Goal: Communication & Community: Share content

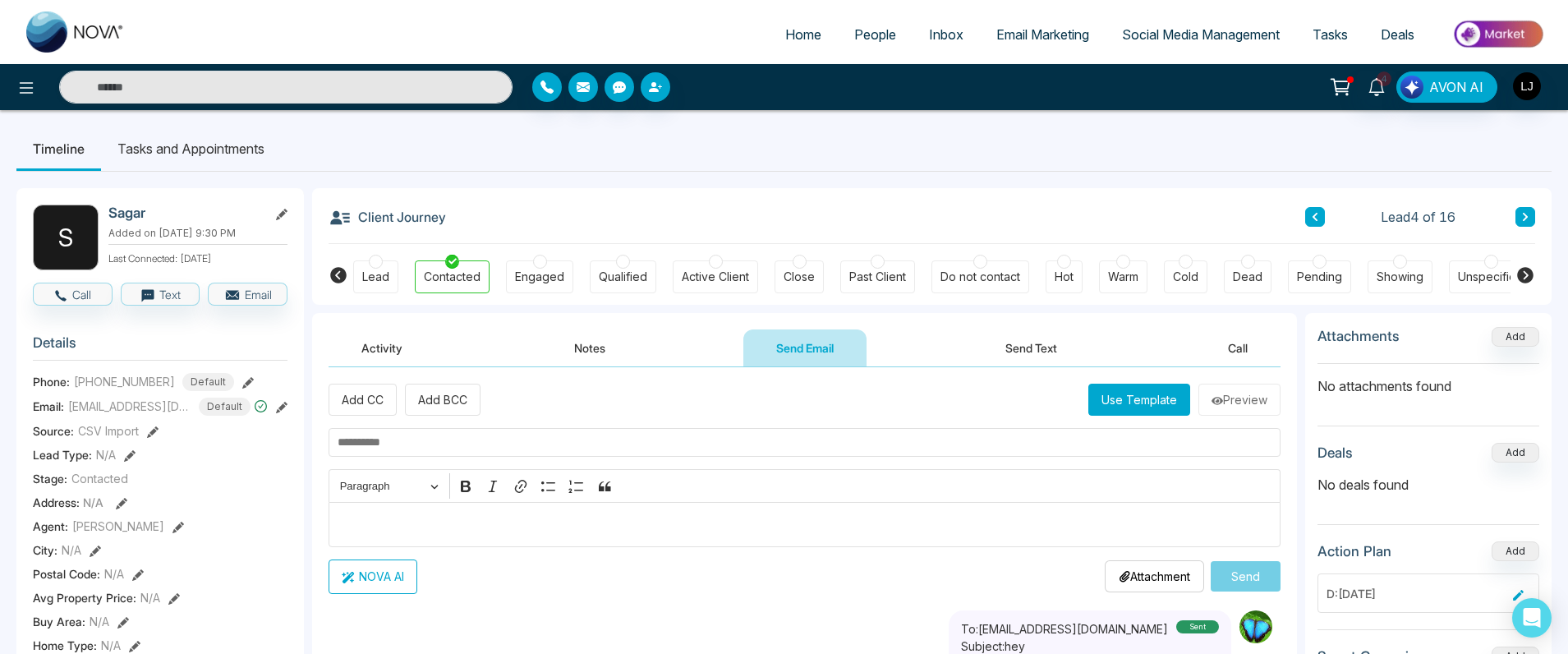
scroll to position [98, 0]
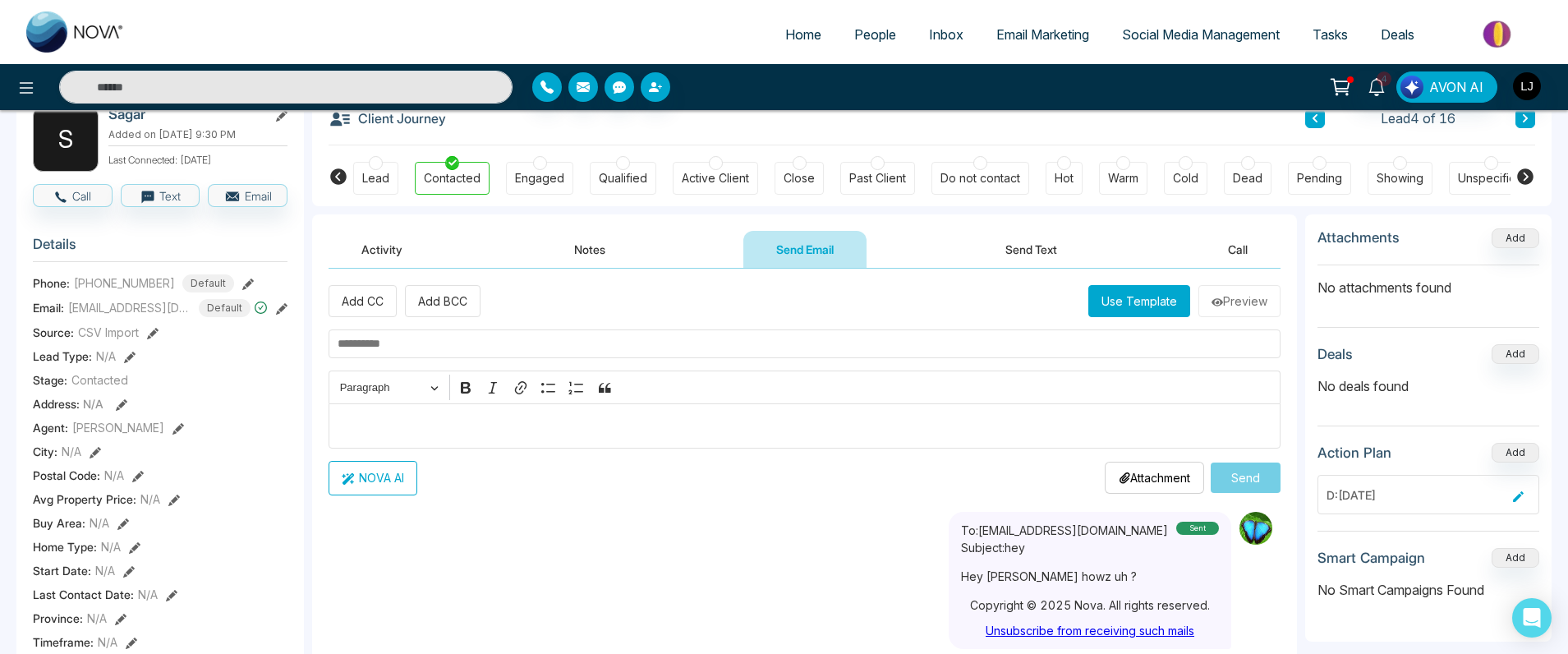
click at [1168, 302] on button "Use Template" at bounding box center [1140, 301] width 102 height 32
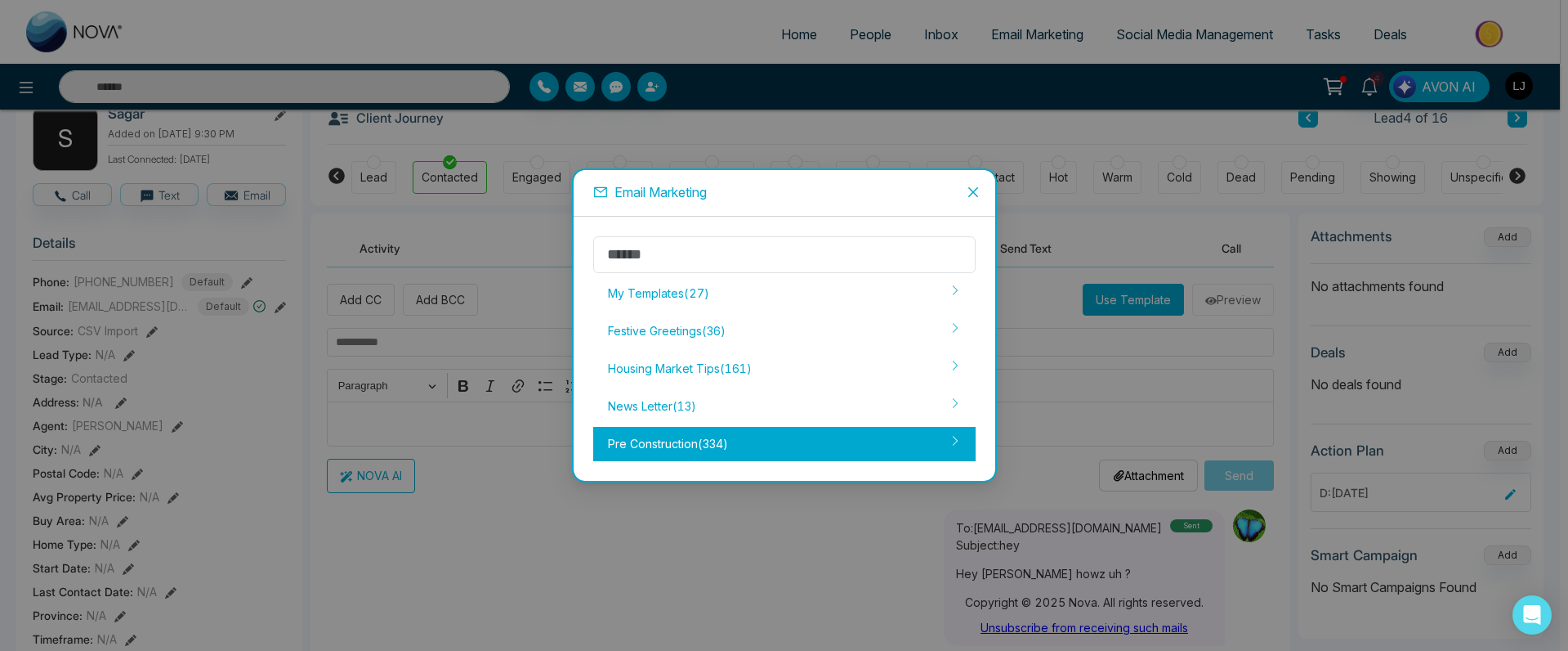
click at [645, 432] on div "Pre Construction ( 334 )" at bounding box center [784, 445] width 383 height 35
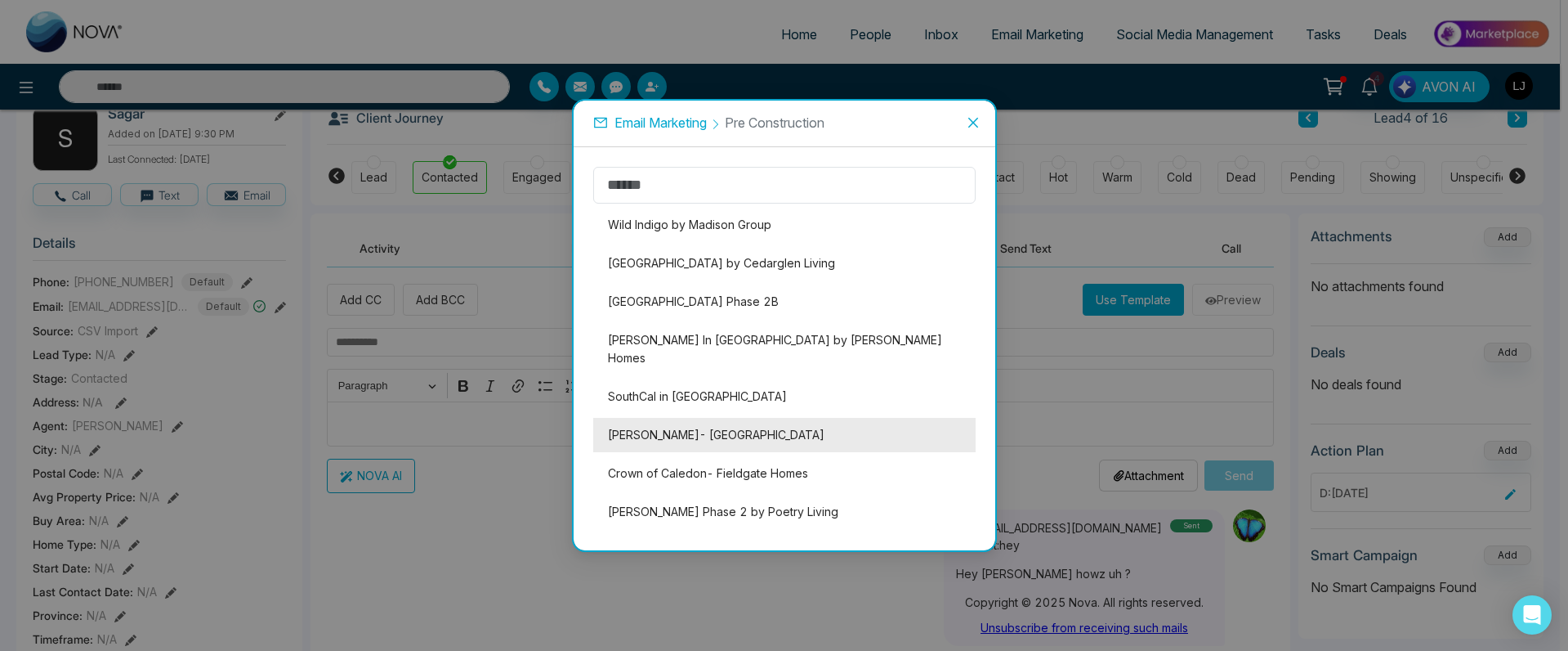
click at [636, 418] on li "[PERSON_NAME]- [GEOGRAPHIC_DATA]" at bounding box center [784, 435] width 383 height 35
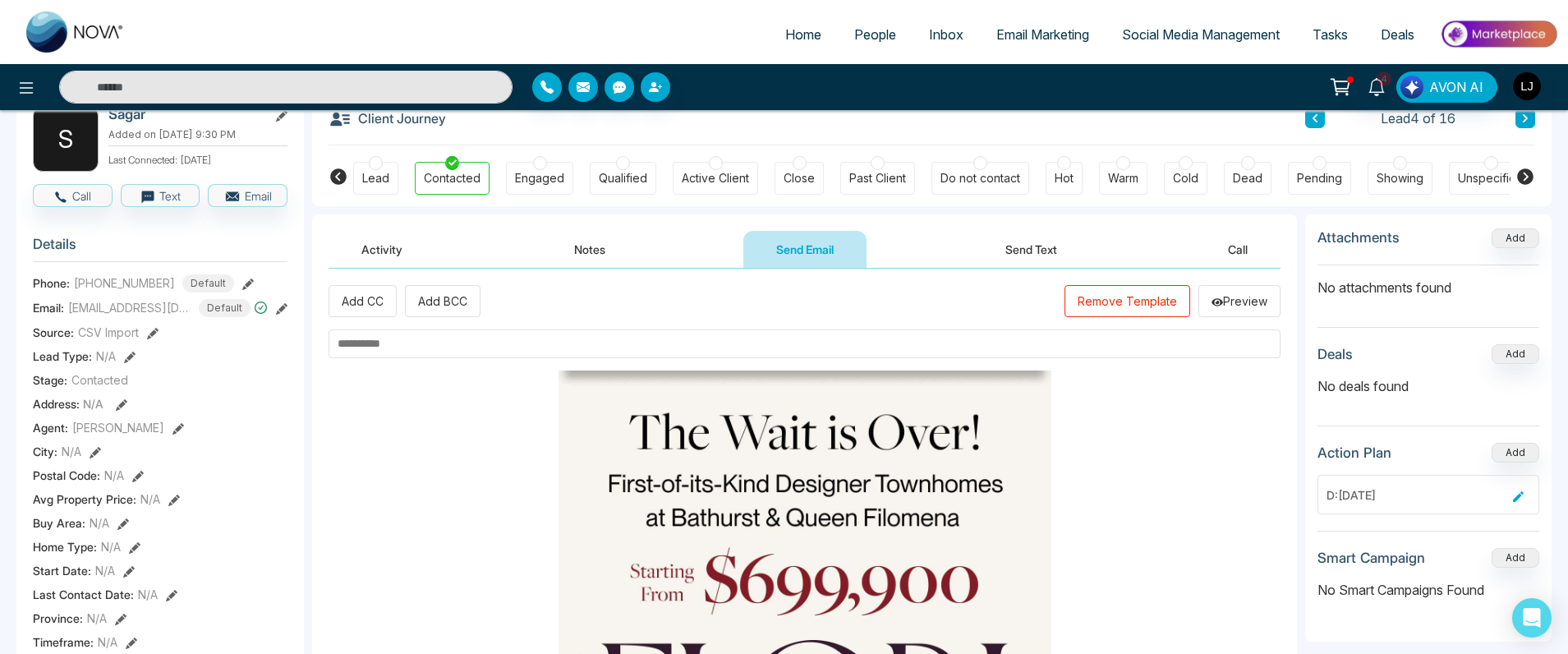
click at [473, 347] on input "text" at bounding box center [804, 344] width 952 height 29
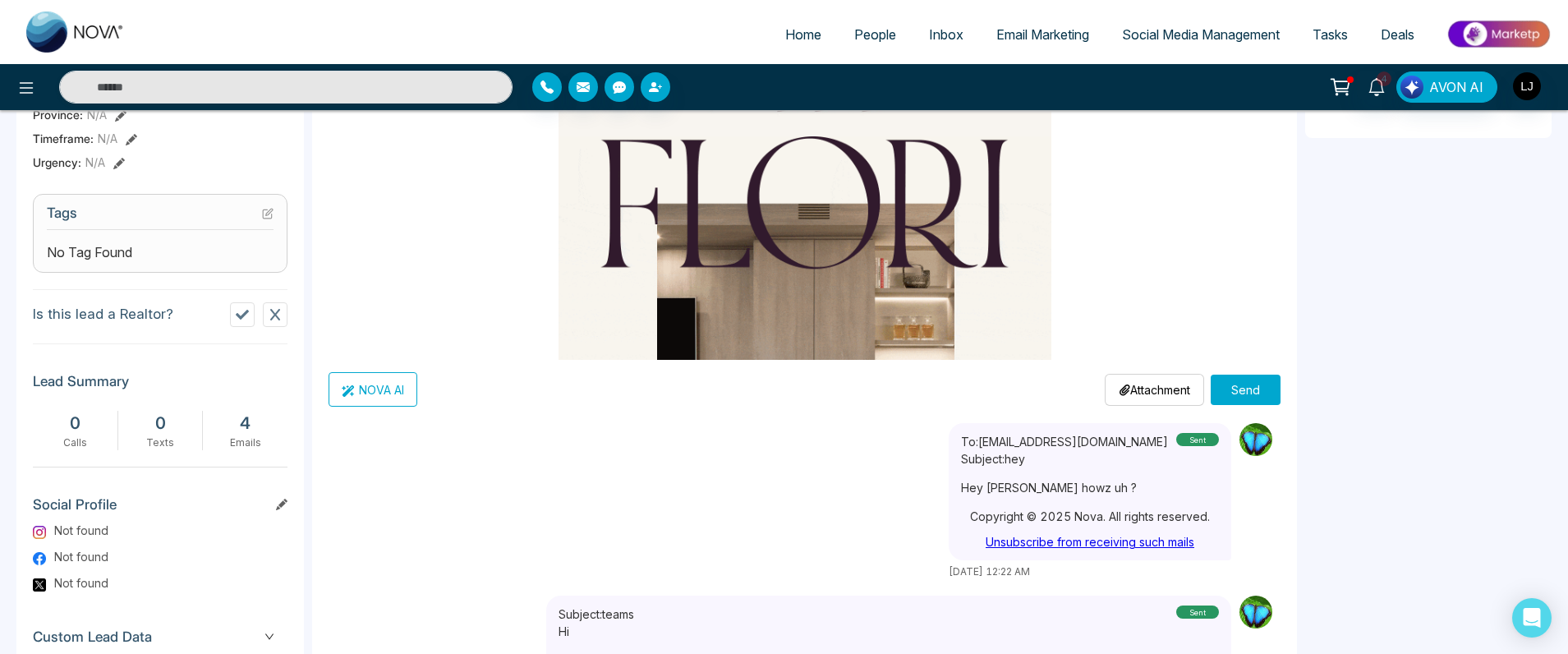
scroll to position [721, 0]
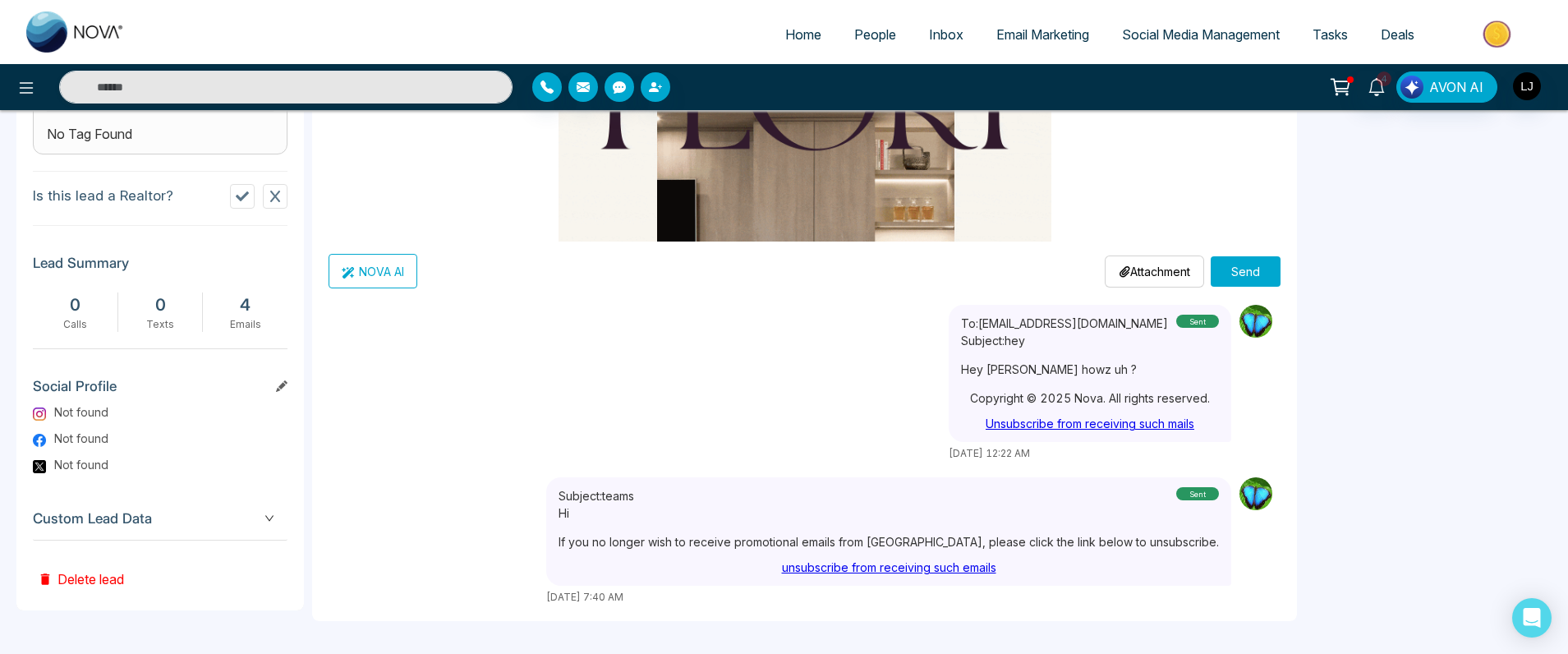
type input "**********"
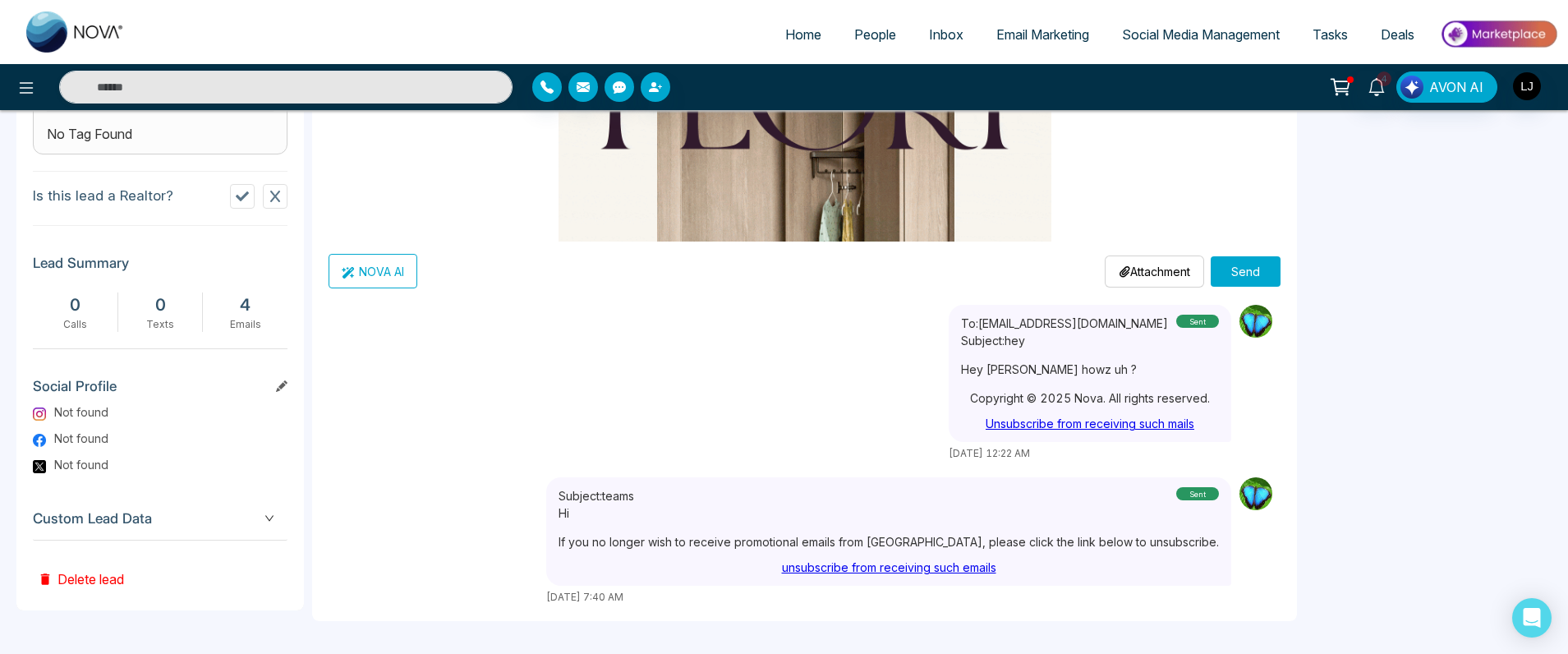
click at [1242, 273] on button "Send" at bounding box center [1245, 272] width 69 height 31
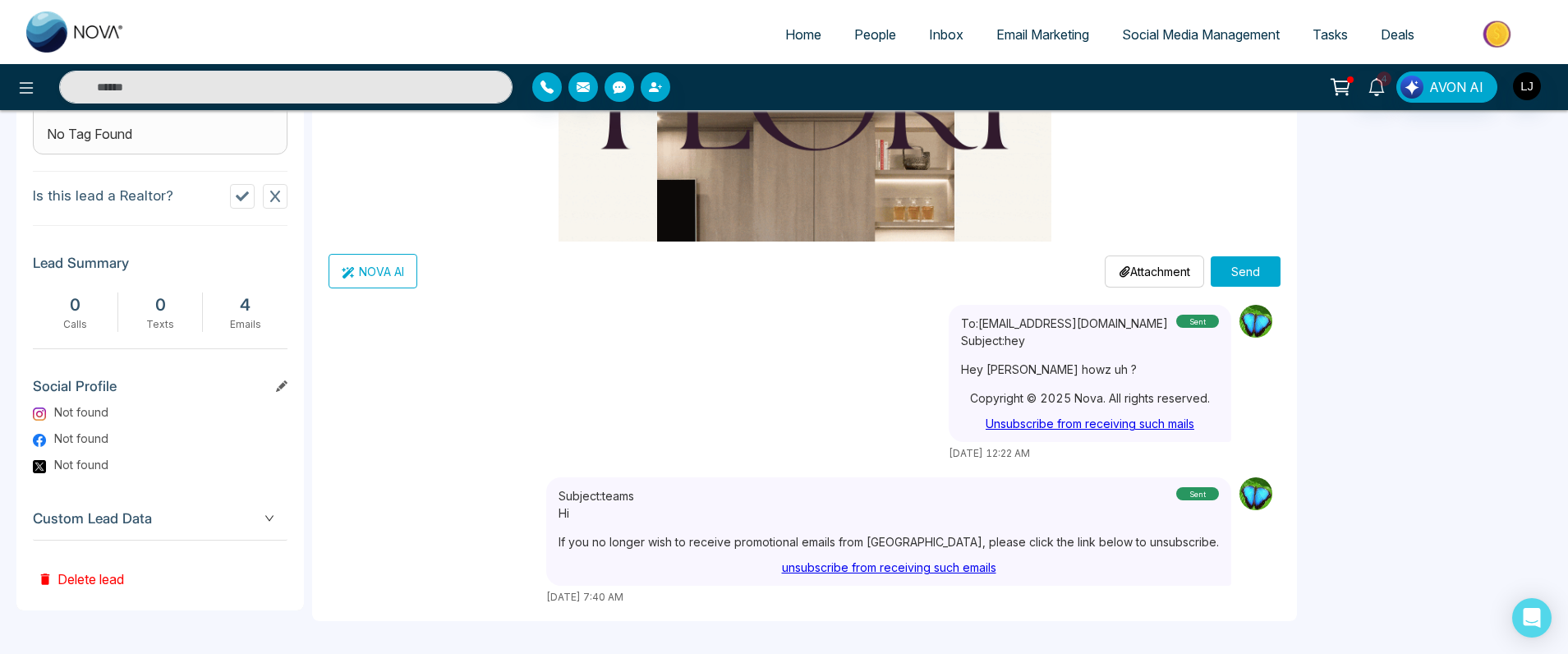
click at [1240, 269] on button "Send" at bounding box center [1245, 272] width 69 height 31
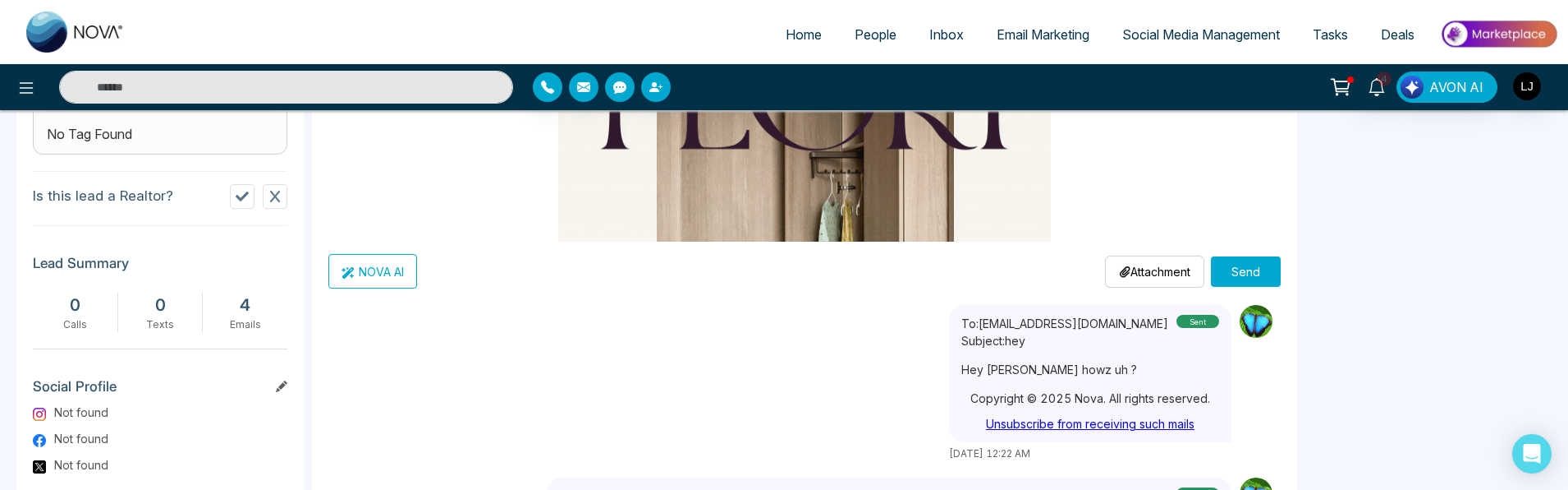
click at [1252, 276] on button "Send" at bounding box center [1245, 272] width 69 height 31
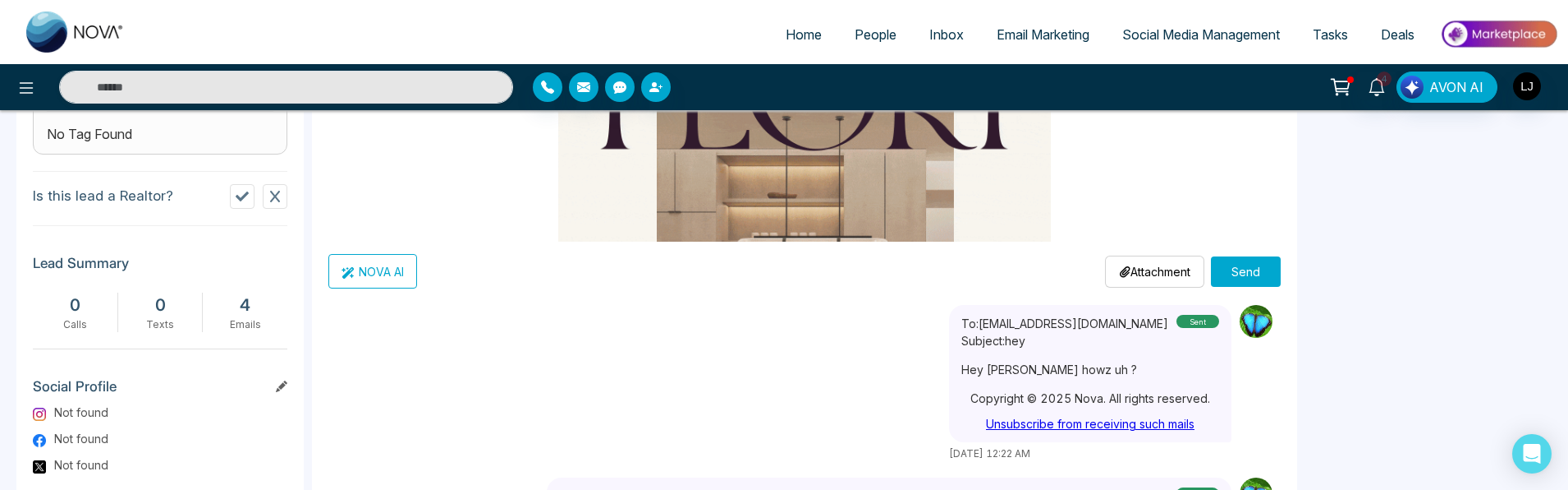
click at [1230, 280] on button "Send" at bounding box center [1245, 272] width 69 height 31
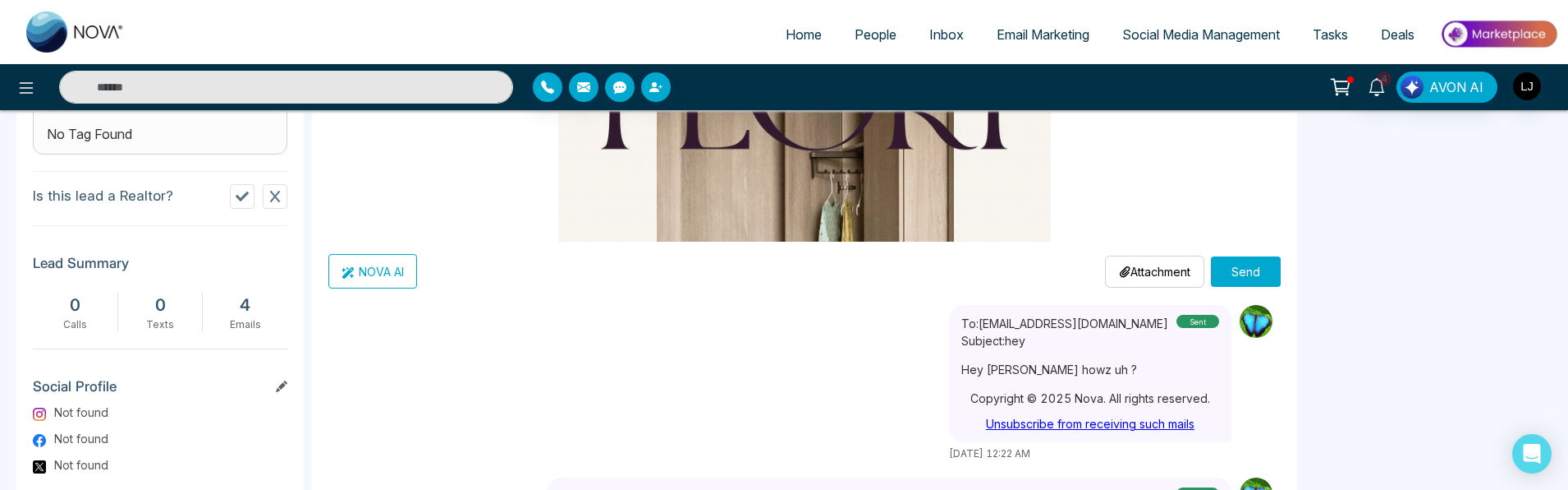
click at [1240, 277] on button "Send" at bounding box center [1245, 272] width 69 height 31
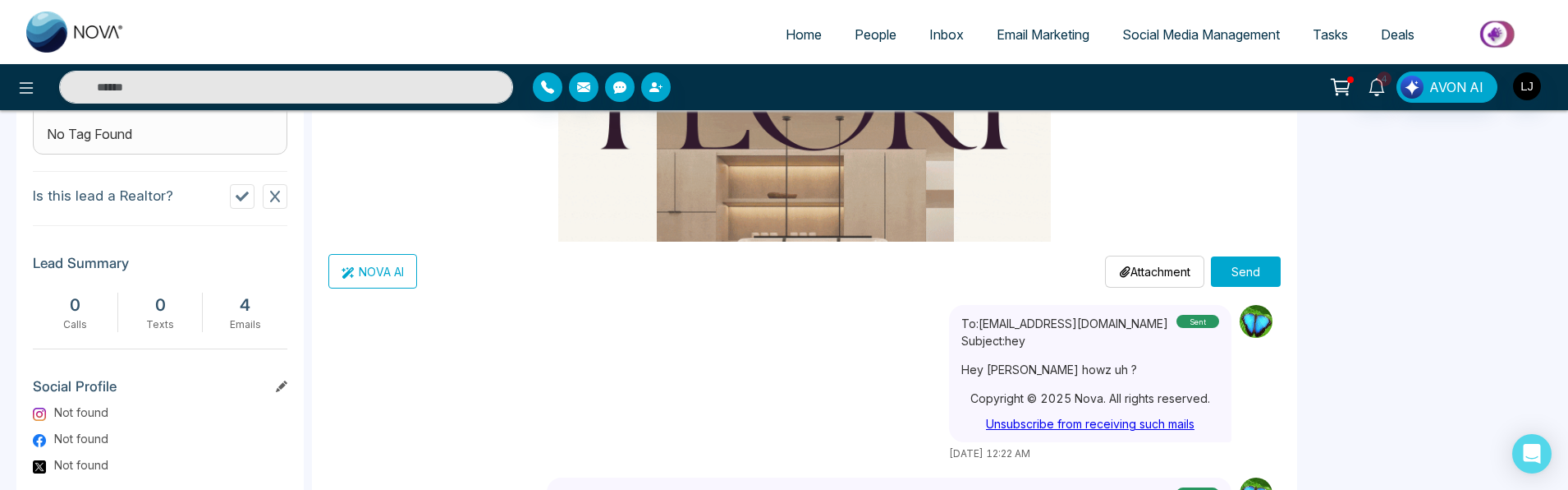
click at [1256, 280] on button "Send" at bounding box center [1245, 272] width 69 height 31
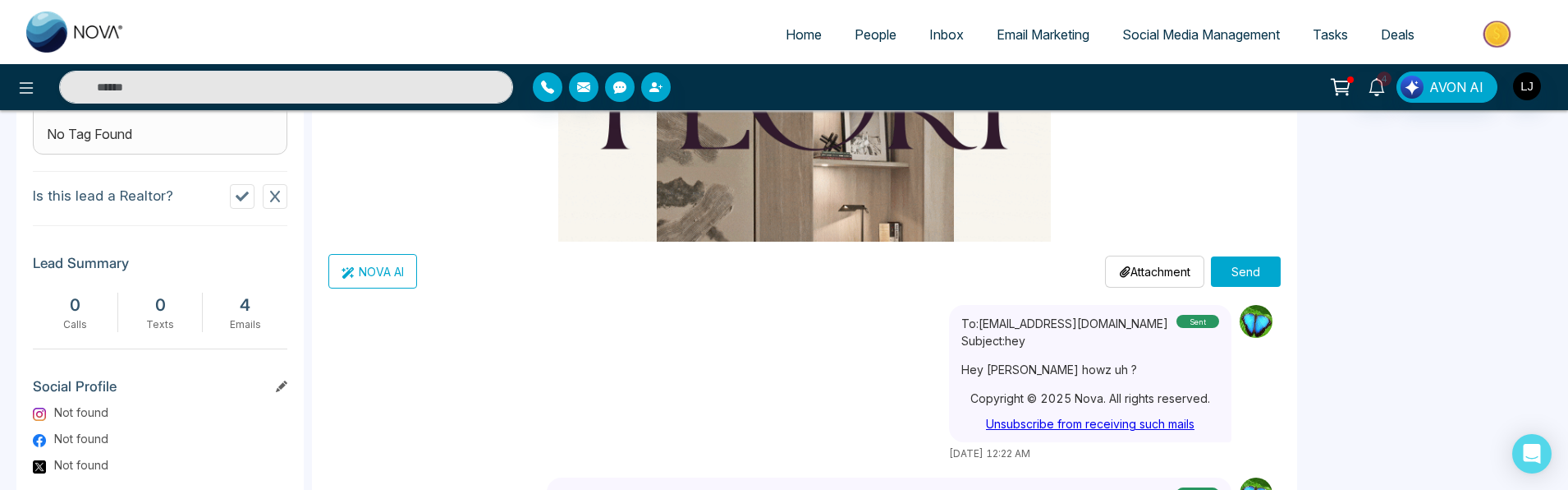
click at [1242, 281] on button "Send" at bounding box center [1245, 272] width 69 height 31
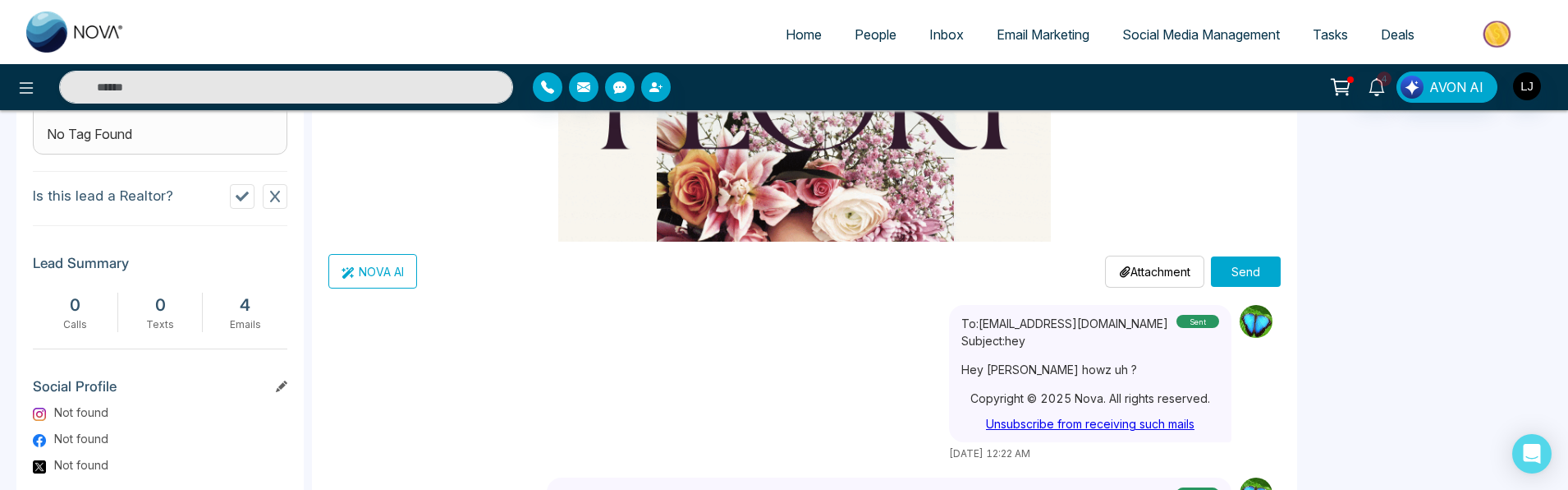
click at [1237, 274] on button "Send" at bounding box center [1245, 272] width 69 height 31
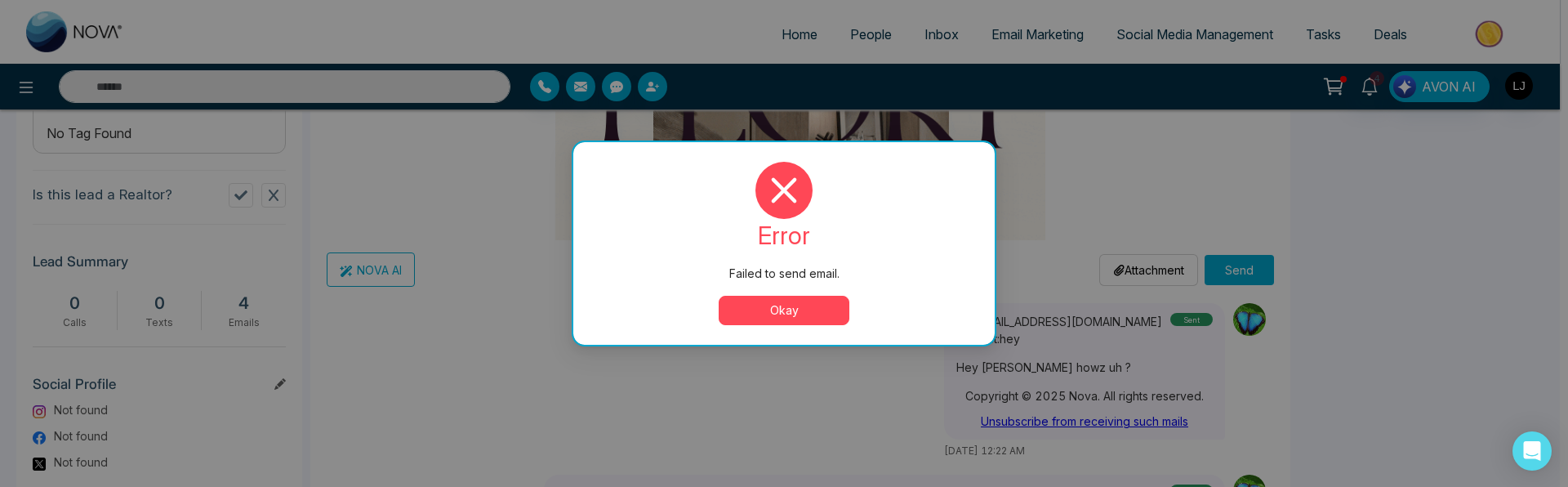
click at [786, 311] on button "Okay" at bounding box center [784, 310] width 130 height 30
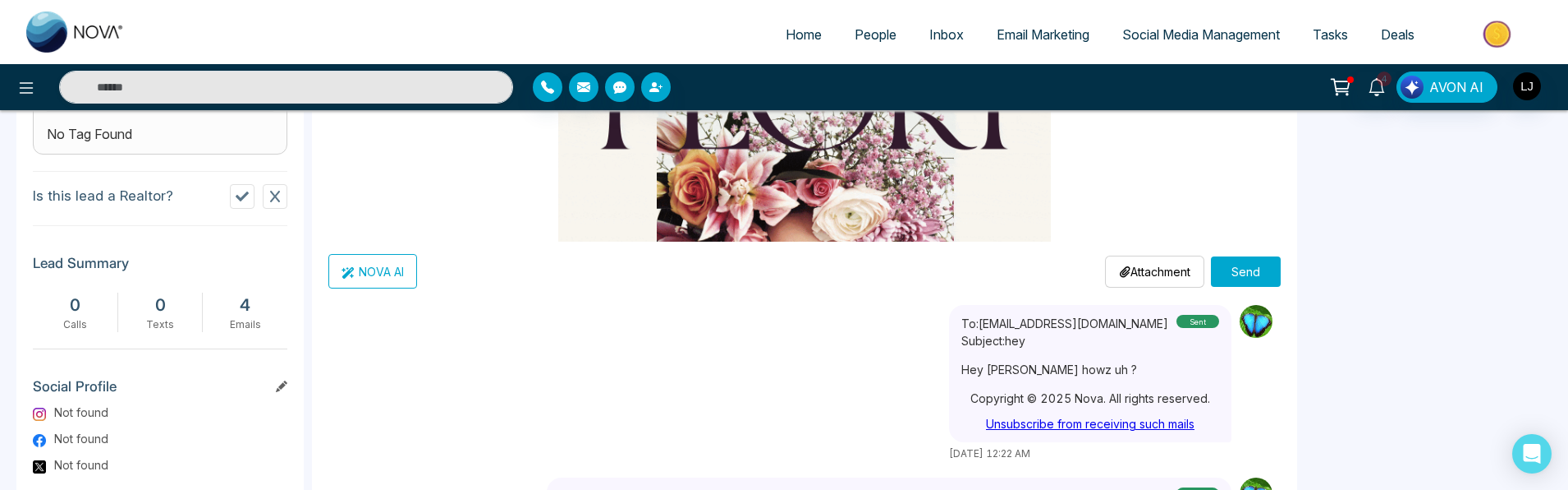
click at [1246, 263] on button "Send" at bounding box center [1245, 272] width 69 height 31
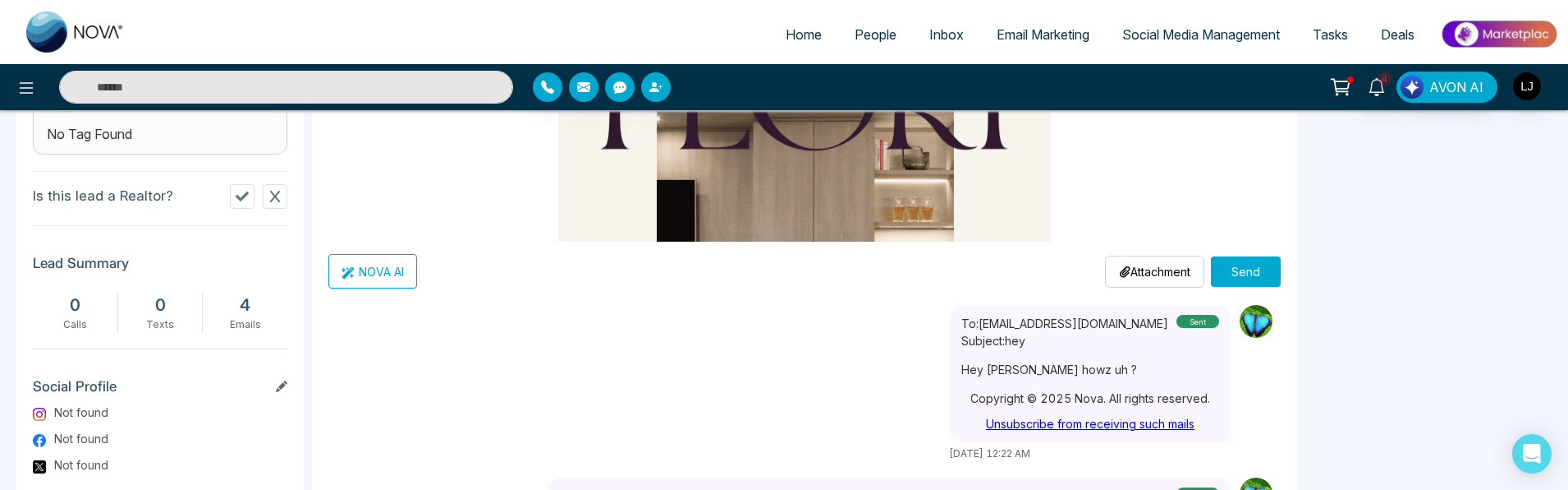
click at [1248, 274] on button "Send" at bounding box center [1245, 272] width 69 height 31
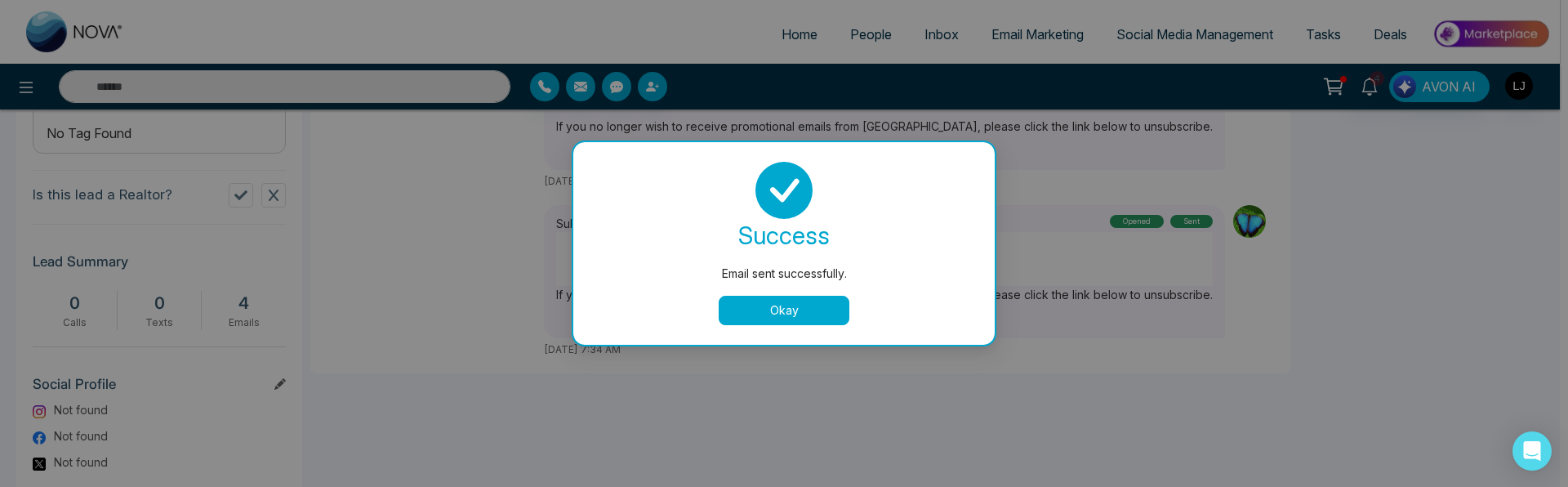
click at [796, 306] on button "Okay" at bounding box center [784, 310] width 130 height 30
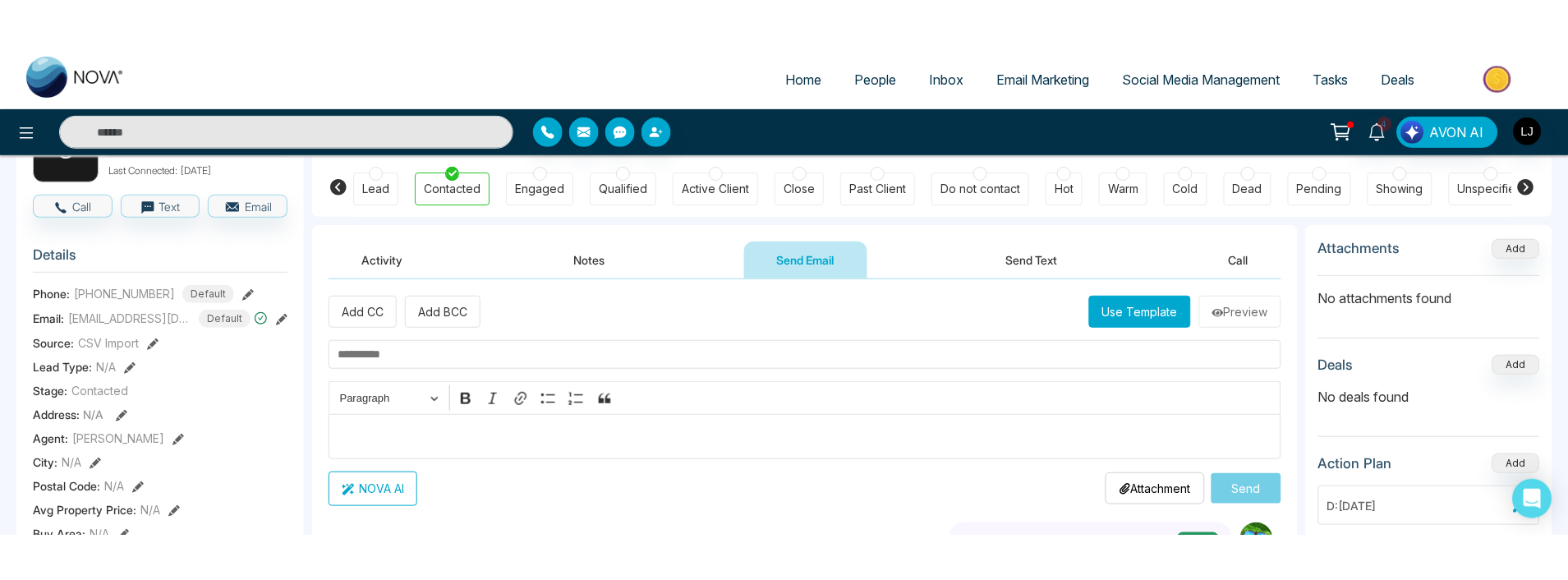
scroll to position [98, 0]
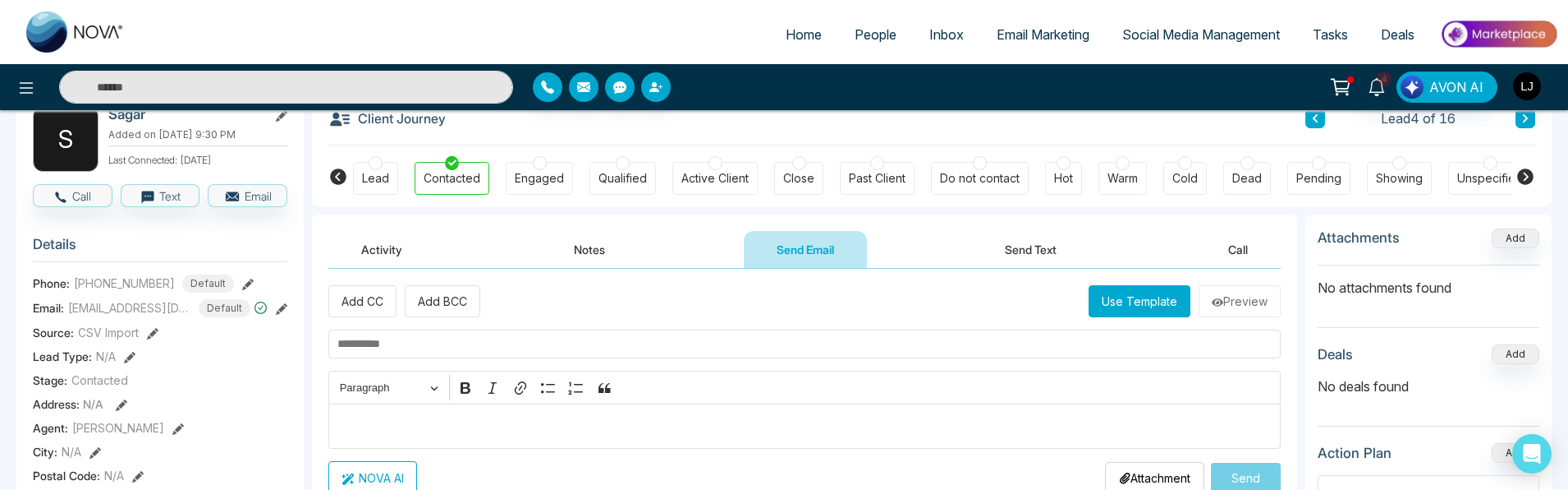
click at [1149, 296] on button "Use Template" at bounding box center [1139, 301] width 102 height 32
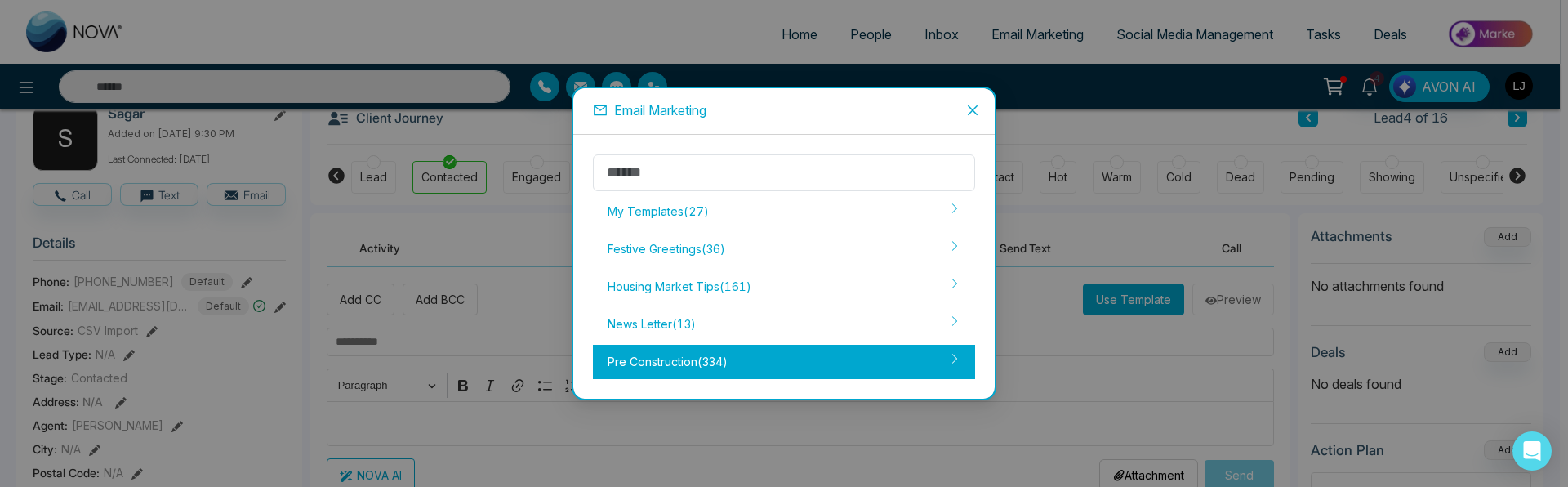
click at [681, 369] on div "Pre Construction ( 334 )" at bounding box center [784, 361] width 383 height 35
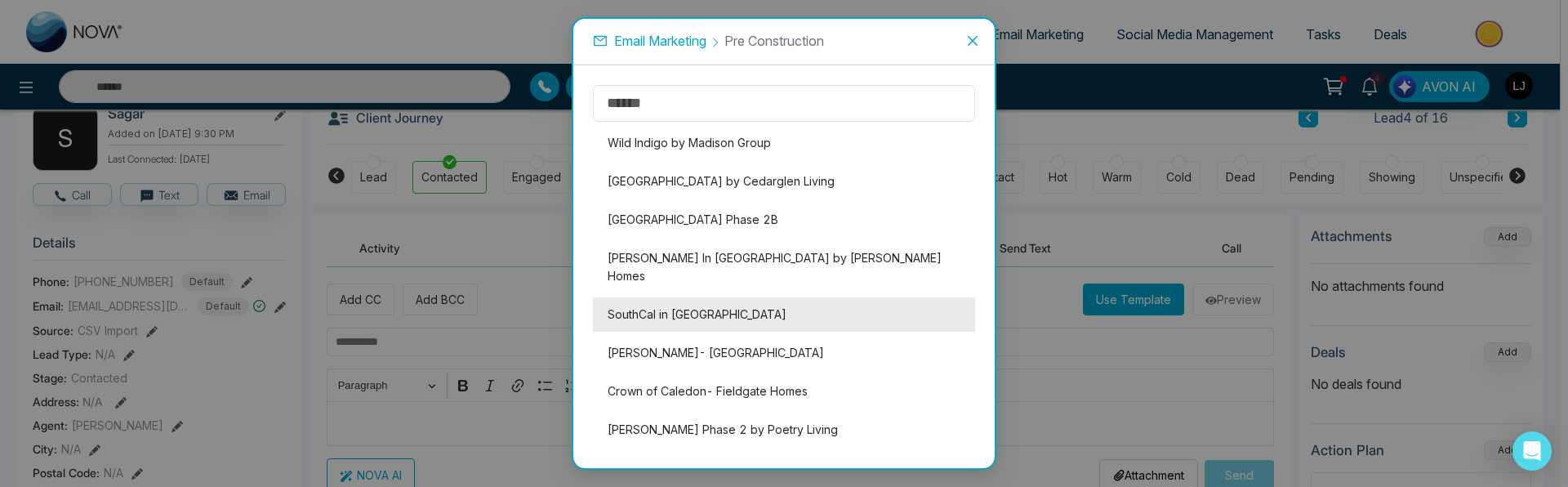
click at [715, 300] on li "SouthCal in [GEOGRAPHIC_DATA]" at bounding box center [784, 314] width 383 height 35
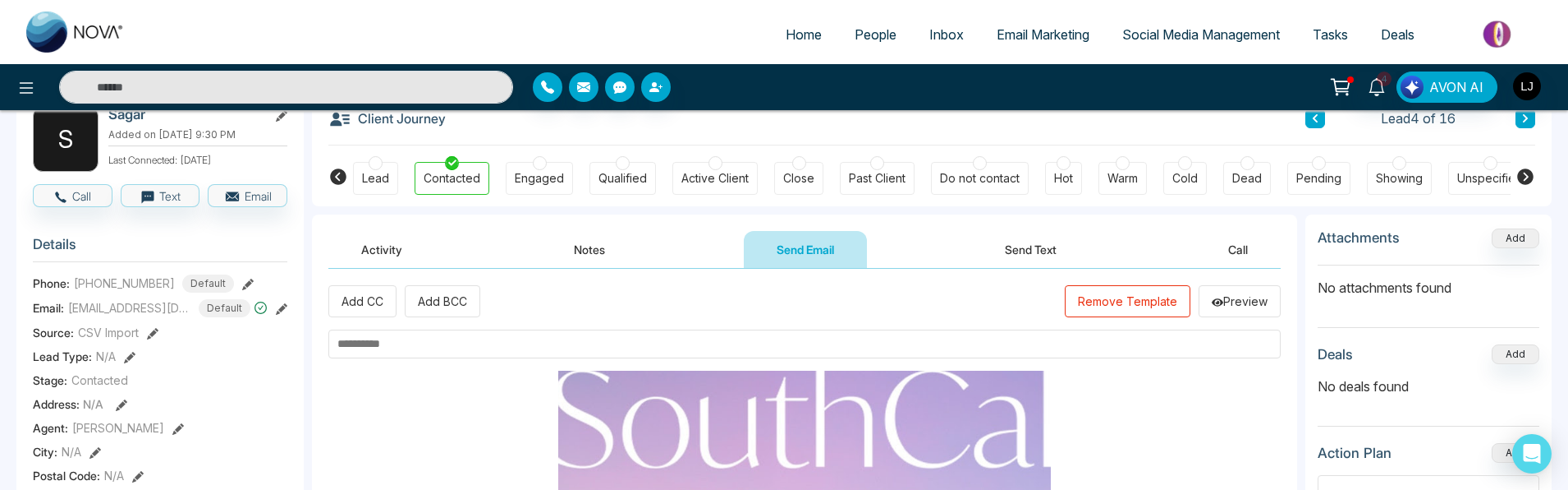
click at [467, 340] on input "text" at bounding box center [805, 344] width 952 height 29
click at [334, 351] on input "********" at bounding box center [805, 344] width 952 height 29
type input "*********"
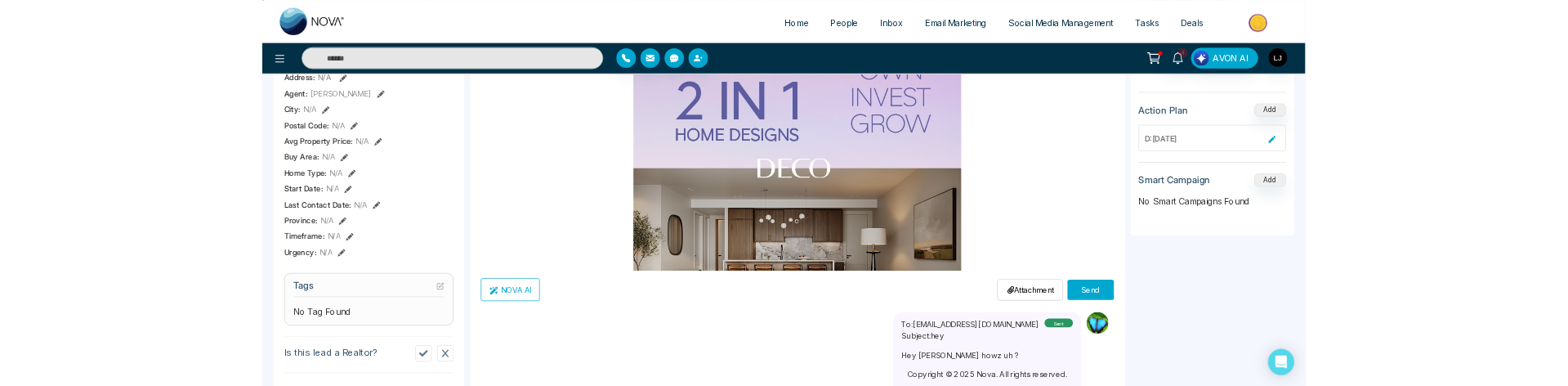
scroll to position [589, 0]
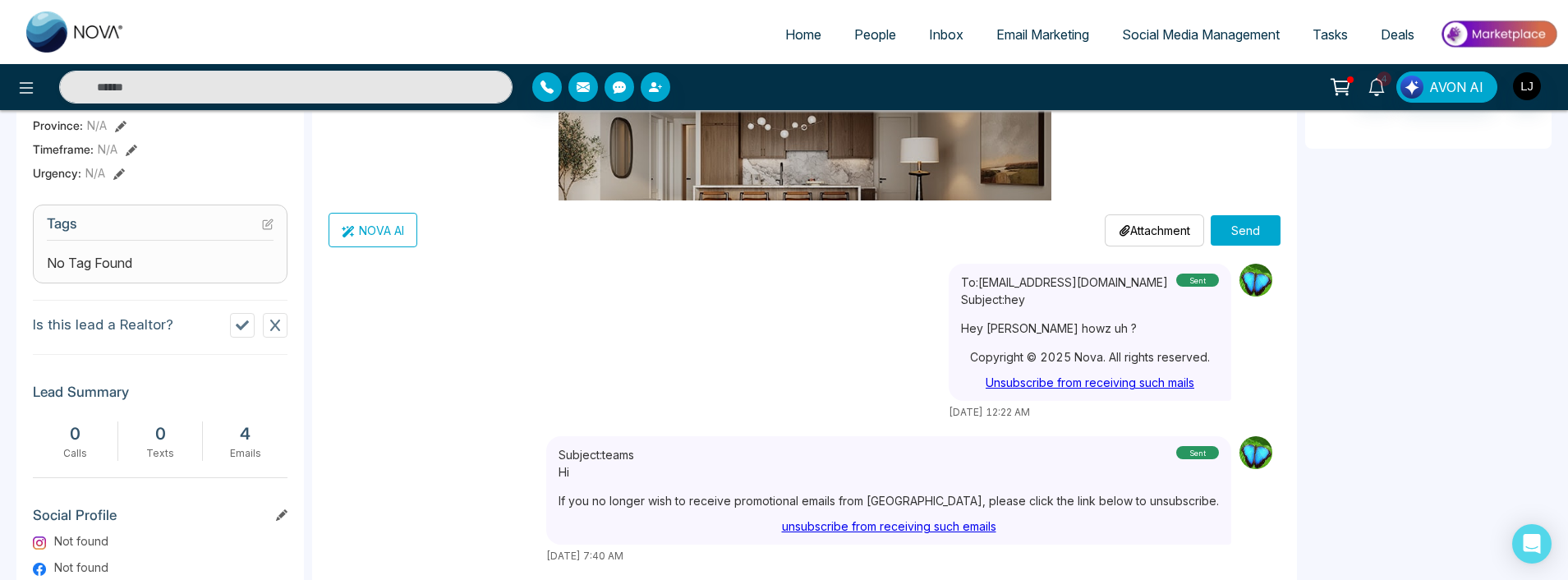
click at [1235, 241] on button "Send" at bounding box center [1245, 231] width 69 height 31
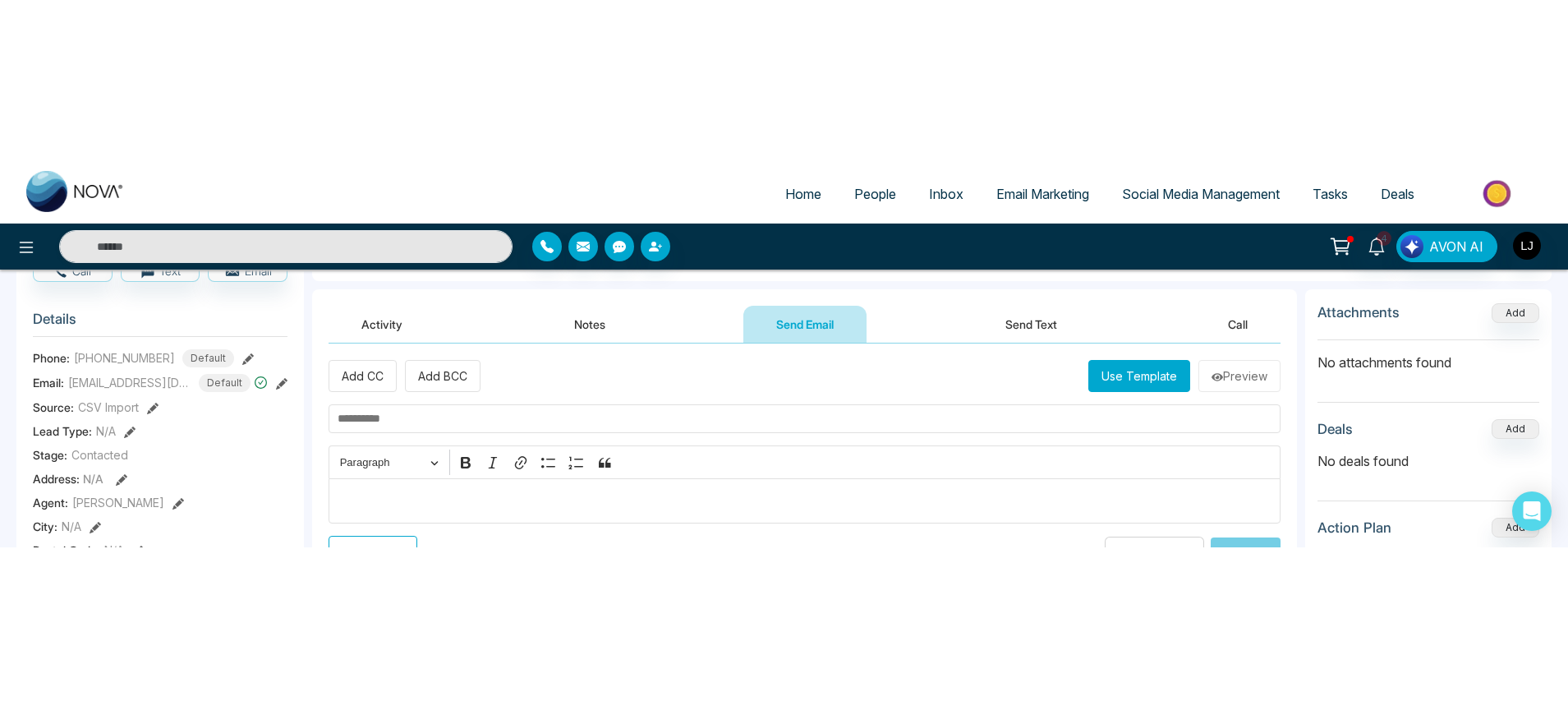
scroll to position [98, 0]
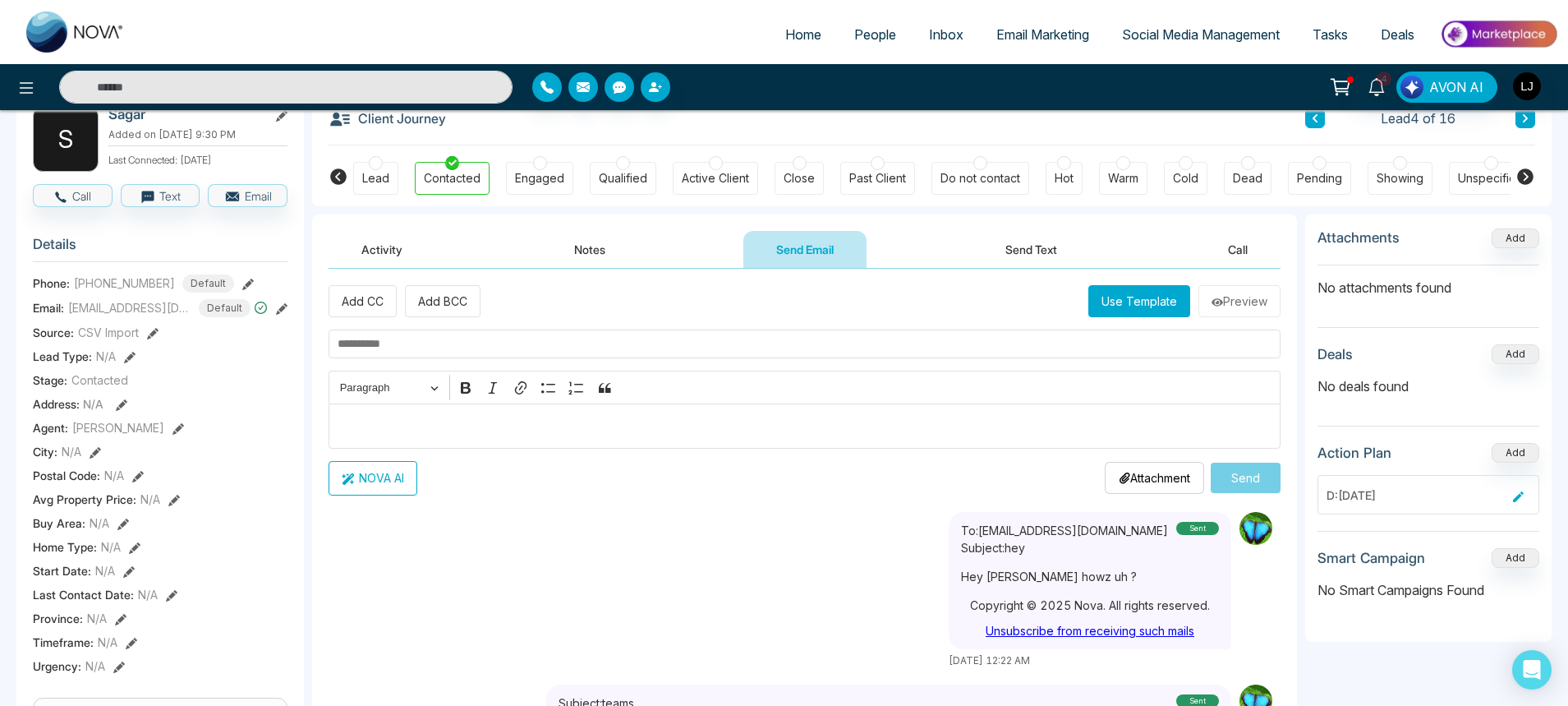
click at [1130, 297] on button "Use Template" at bounding box center [1140, 301] width 102 height 32
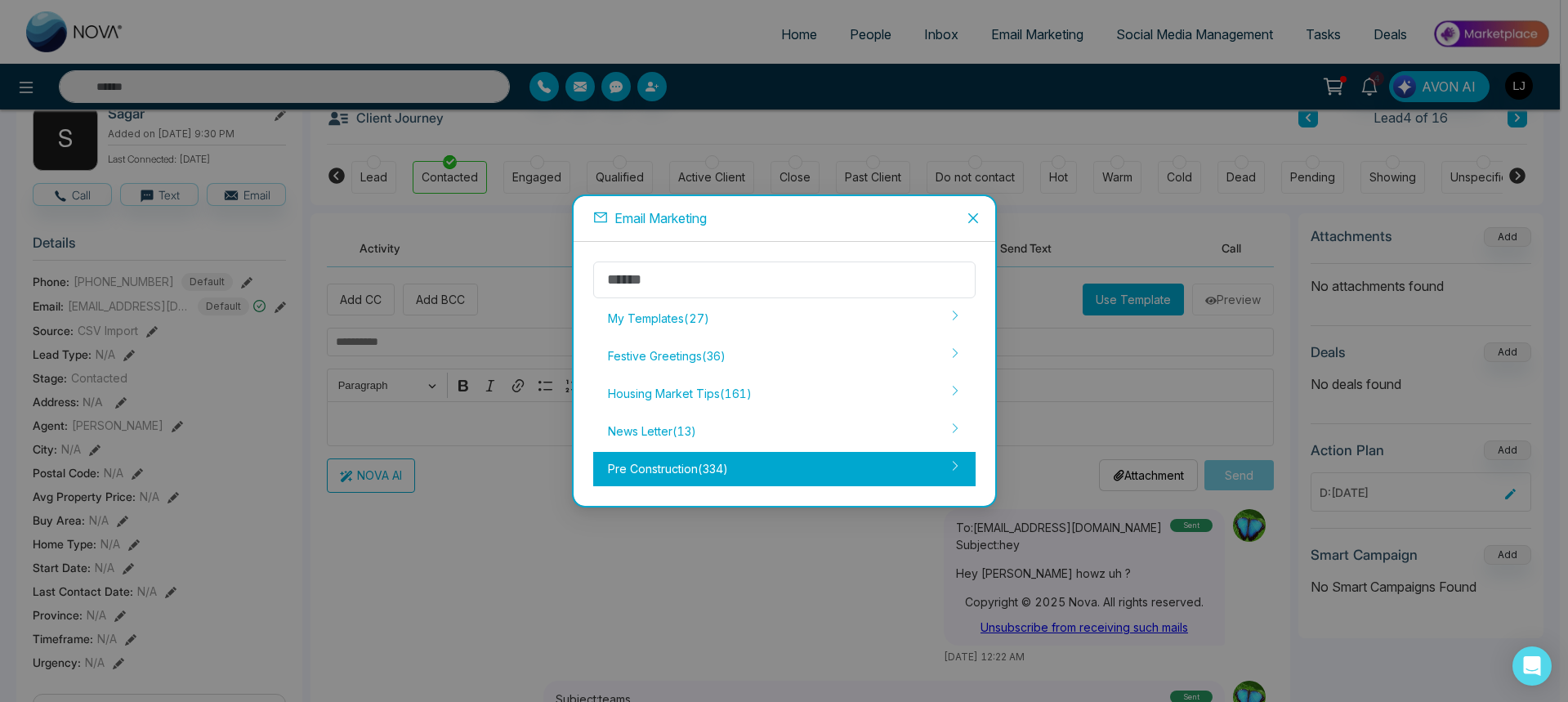
click at [719, 461] on div "Pre Construction ( 334 )" at bounding box center [784, 469] width 383 height 35
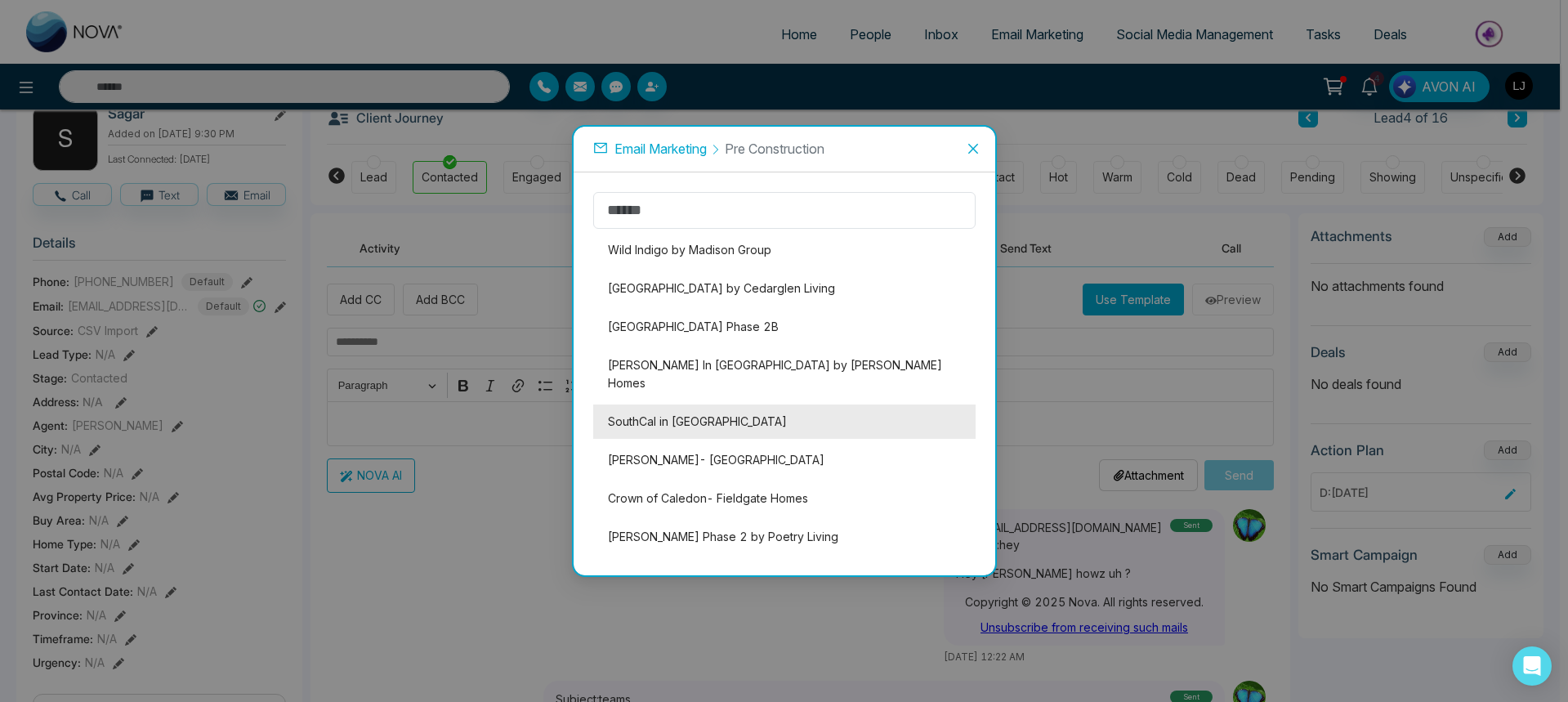
click at [664, 405] on li "SouthCal in [GEOGRAPHIC_DATA]" at bounding box center [784, 422] width 383 height 35
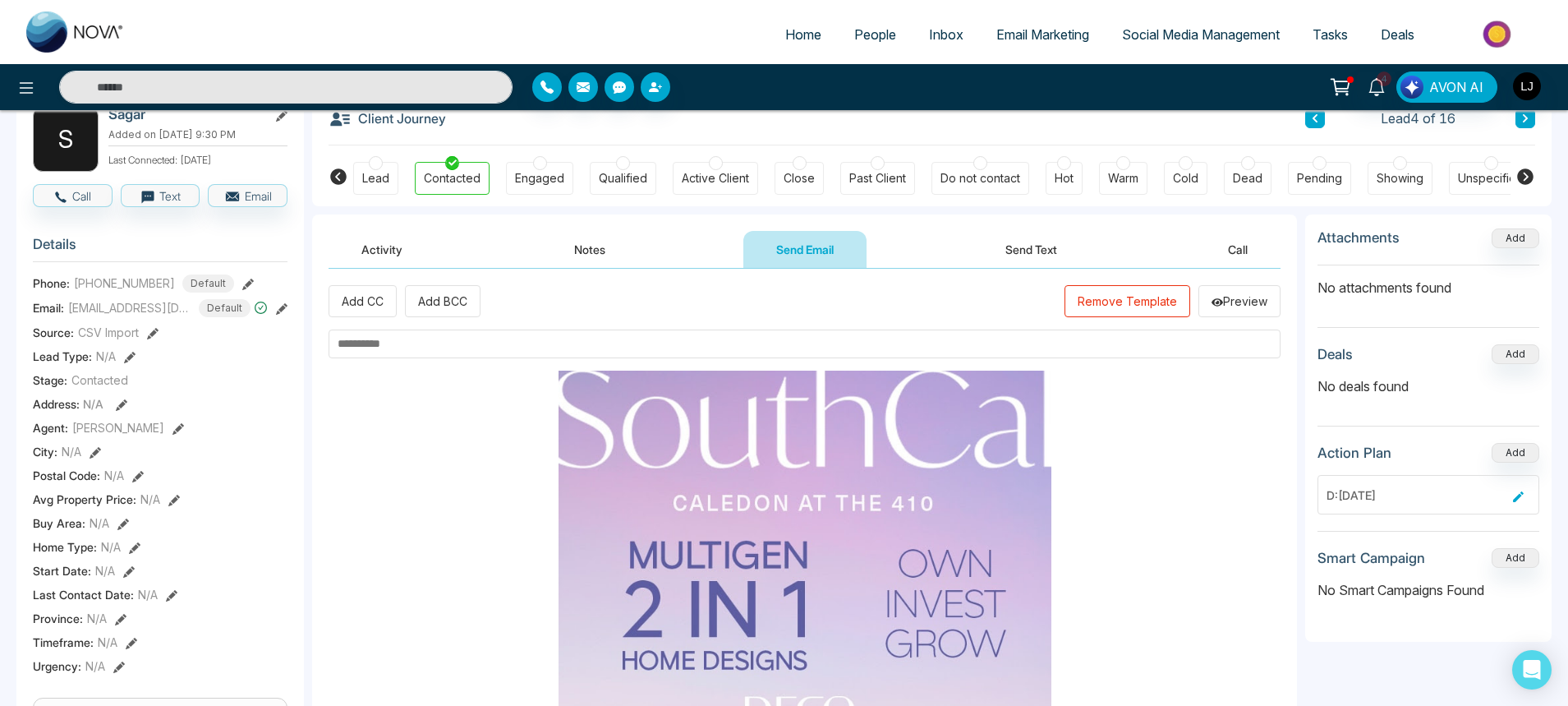
click at [554, 335] on input "text" at bounding box center [804, 344] width 952 height 29
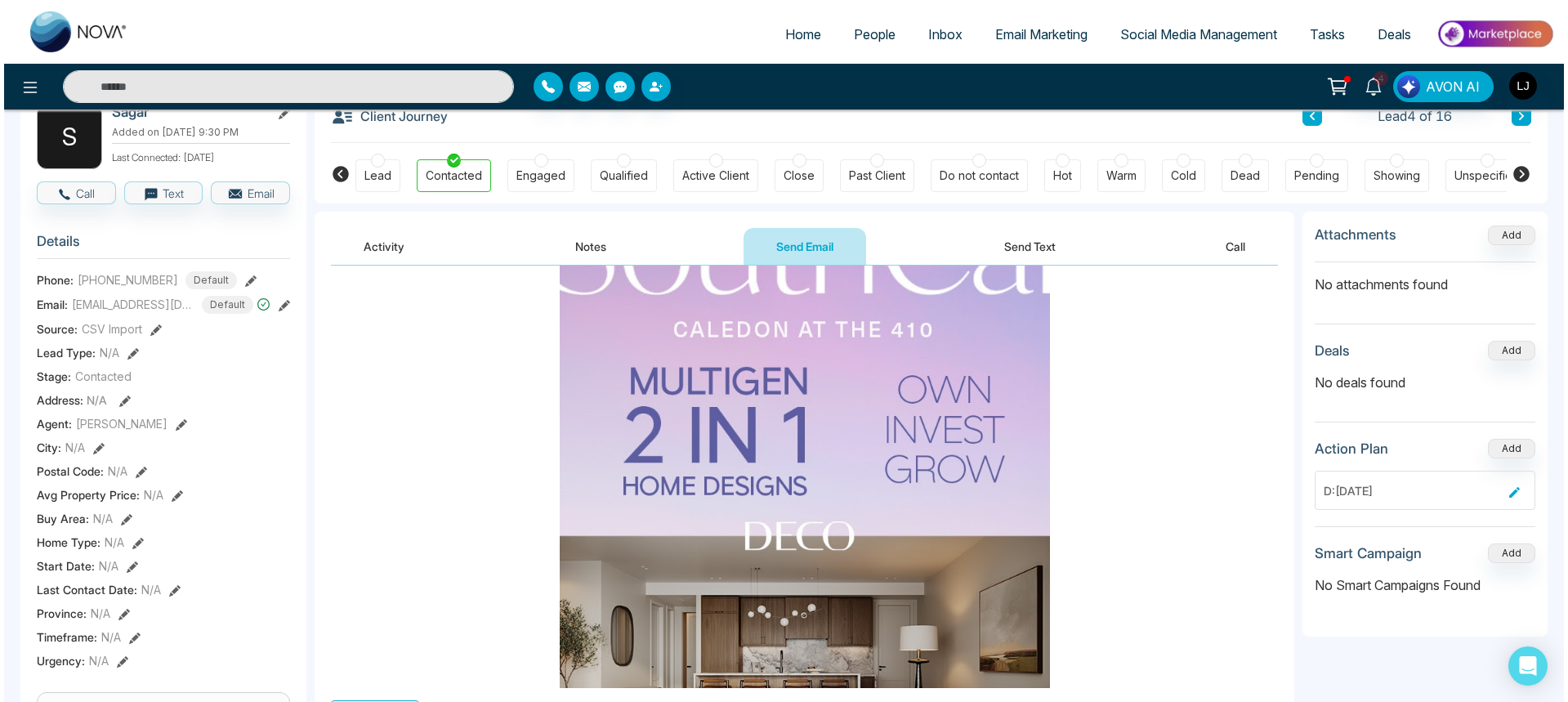
scroll to position [490, 0]
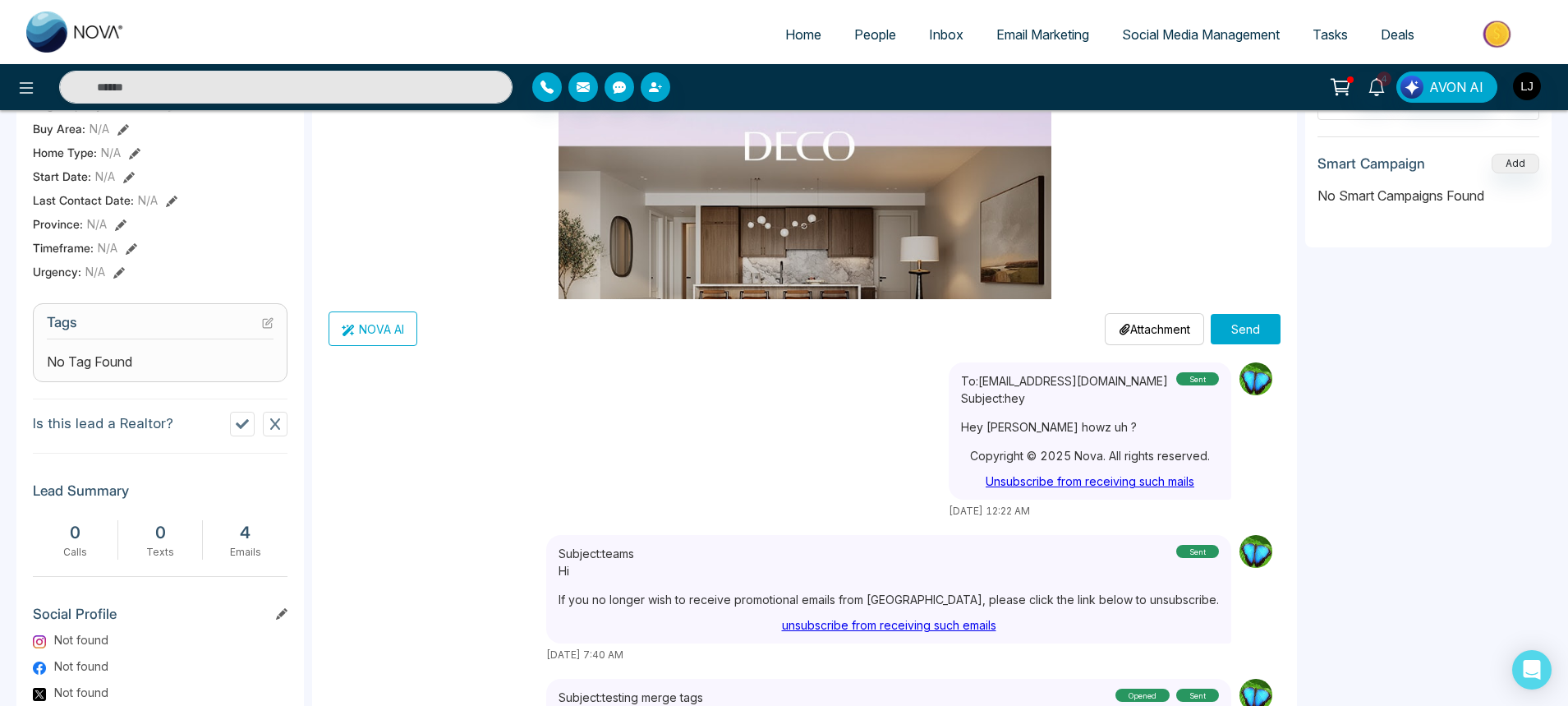
type input "***"
click at [1242, 328] on button "Send" at bounding box center [1245, 329] width 69 height 31
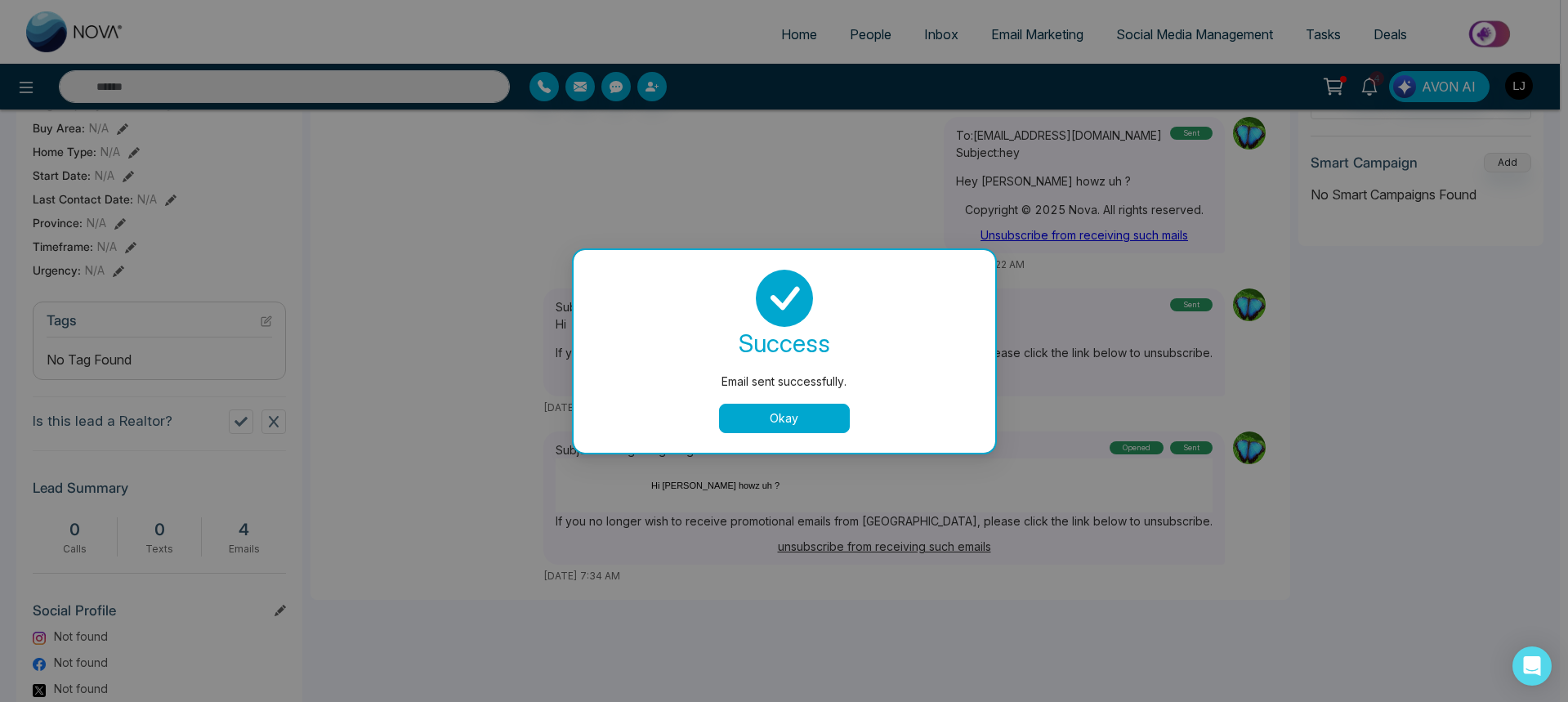
click at [810, 410] on button "Okay" at bounding box center [784, 418] width 131 height 30
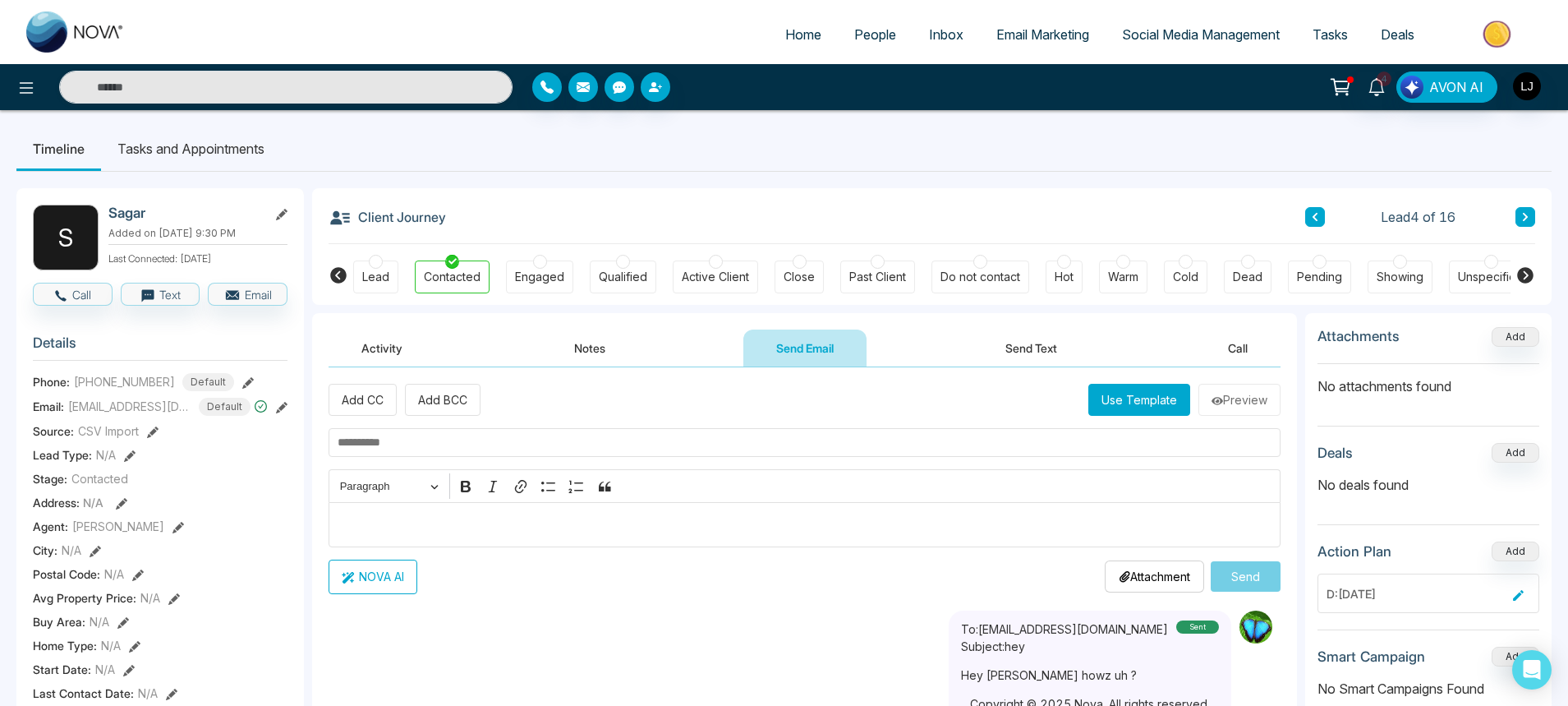
click at [1130, 398] on button "Use Template" at bounding box center [1140, 399] width 102 height 32
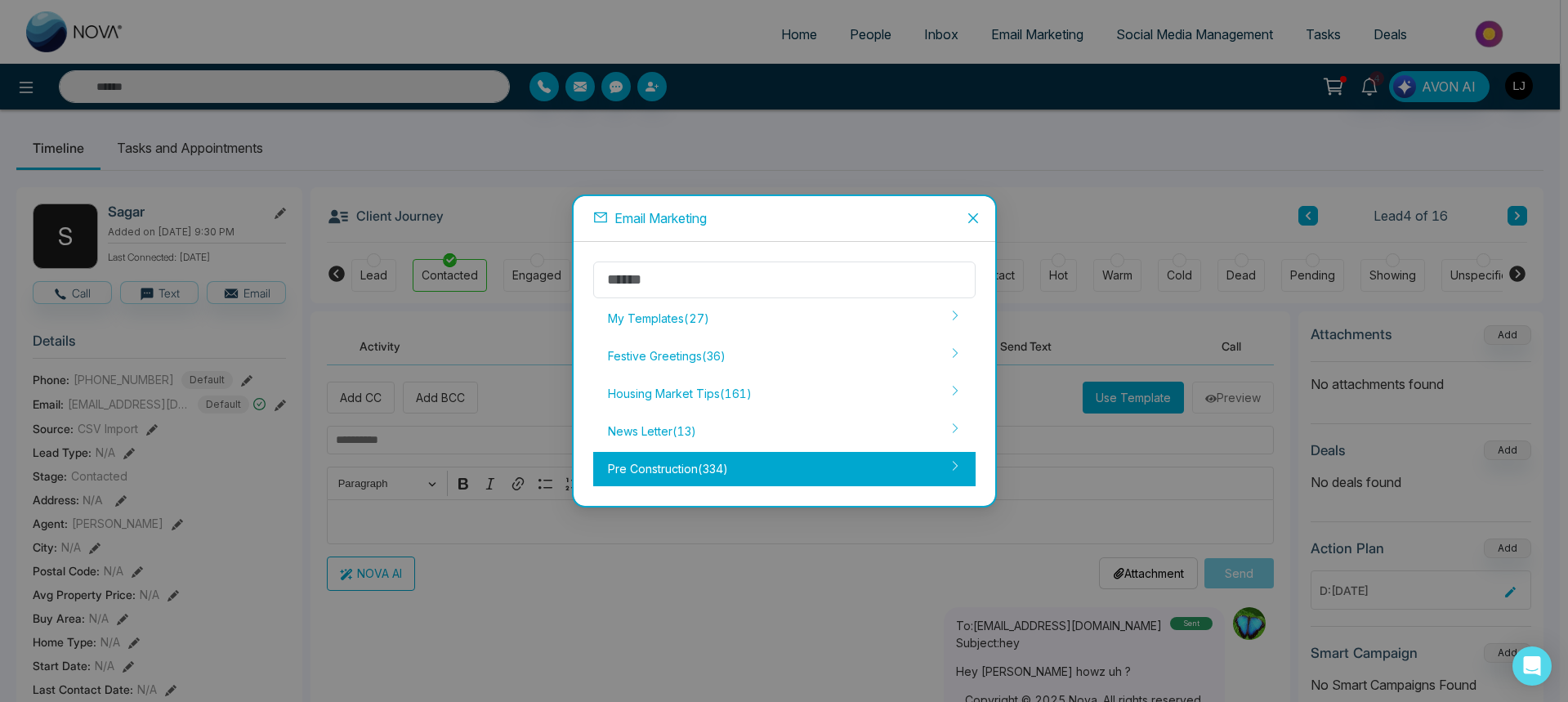
click at [675, 471] on div "Pre Construction ( 334 )" at bounding box center [784, 469] width 383 height 35
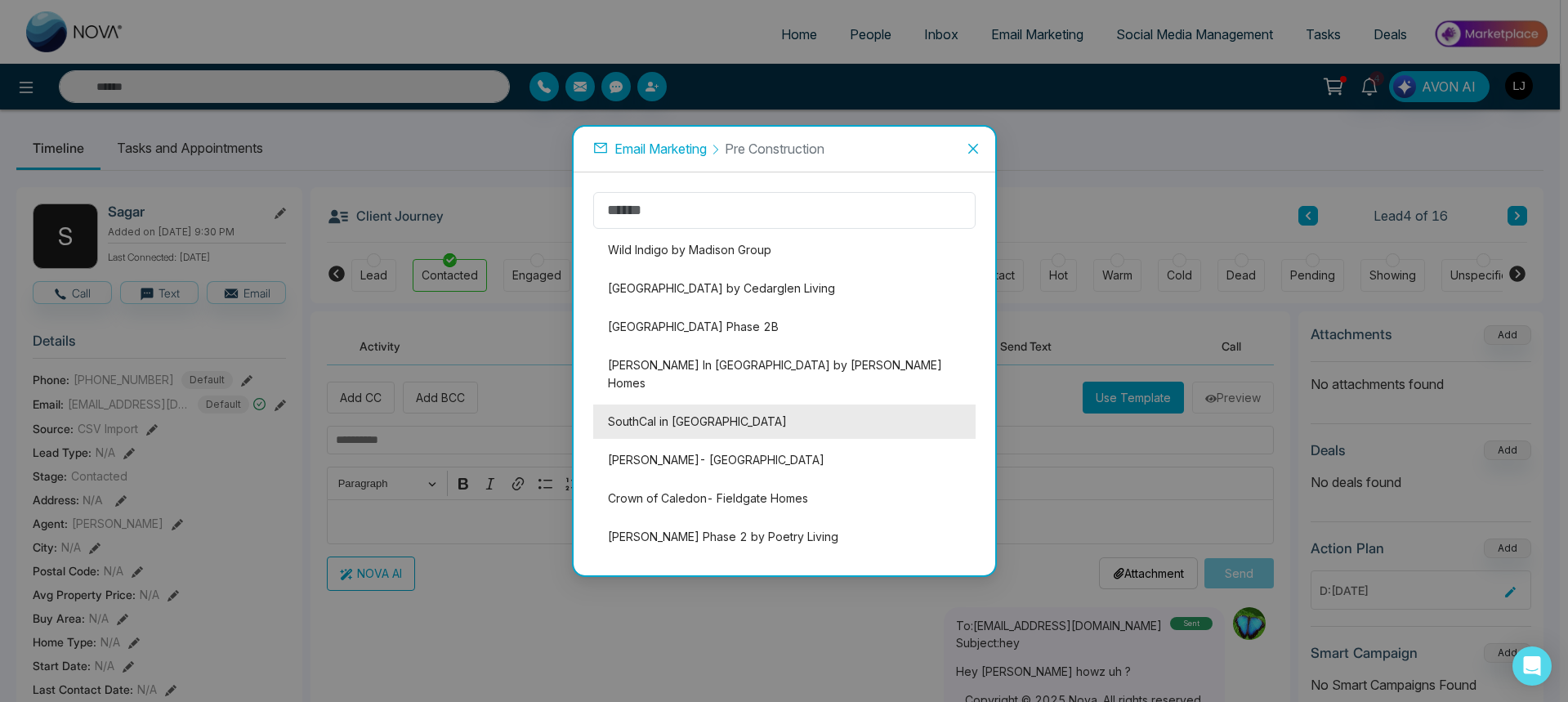
click at [677, 410] on li "SouthCal in [GEOGRAPHIC_DATA]" at bounding box center [784, 422] width 383 height 35
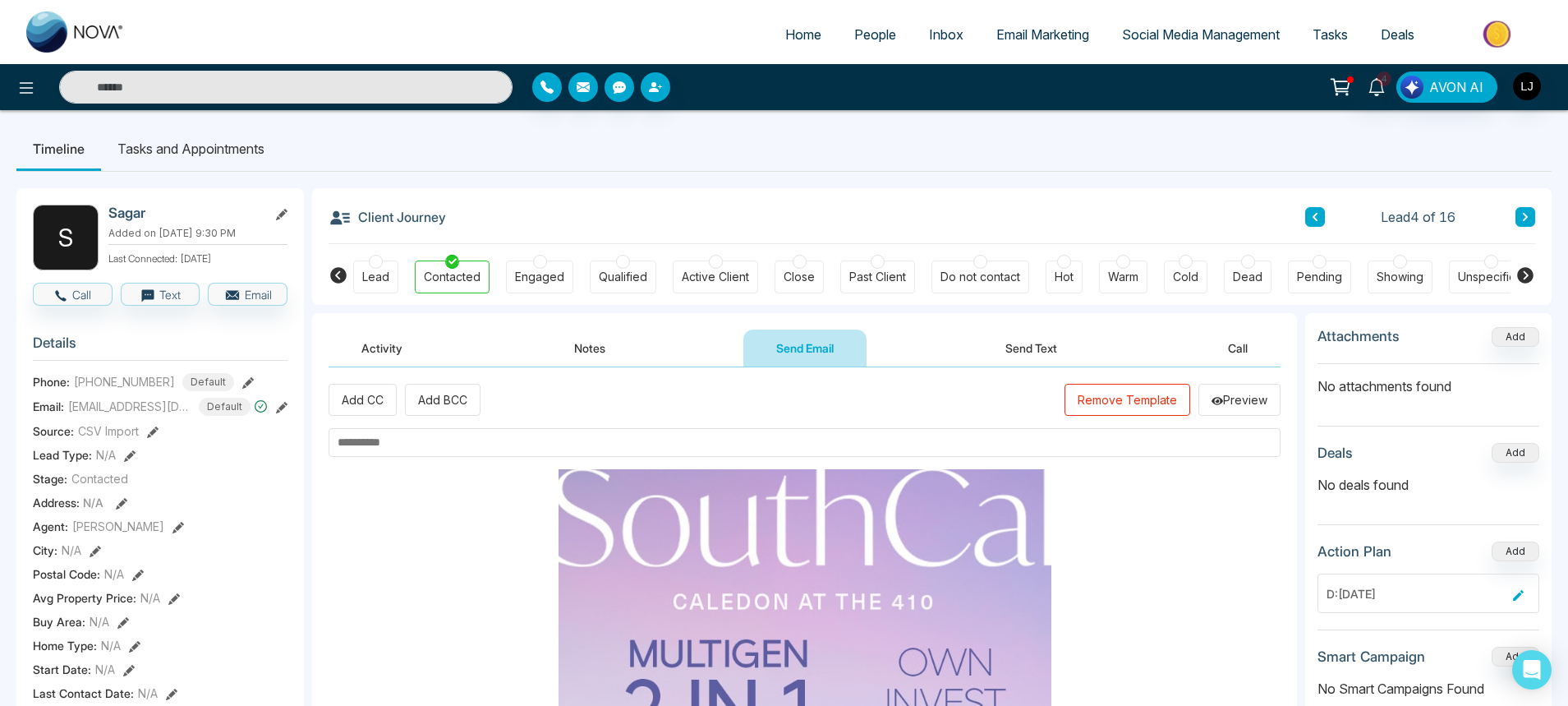
click at [515, 435] on input "text" at bounding box center [804, 443] width 952 height 29
type input "****"
drag, startPoint x: 433, startPoint y: 451, endPoint x: 328, endPoint y: 445, distance: 105.2
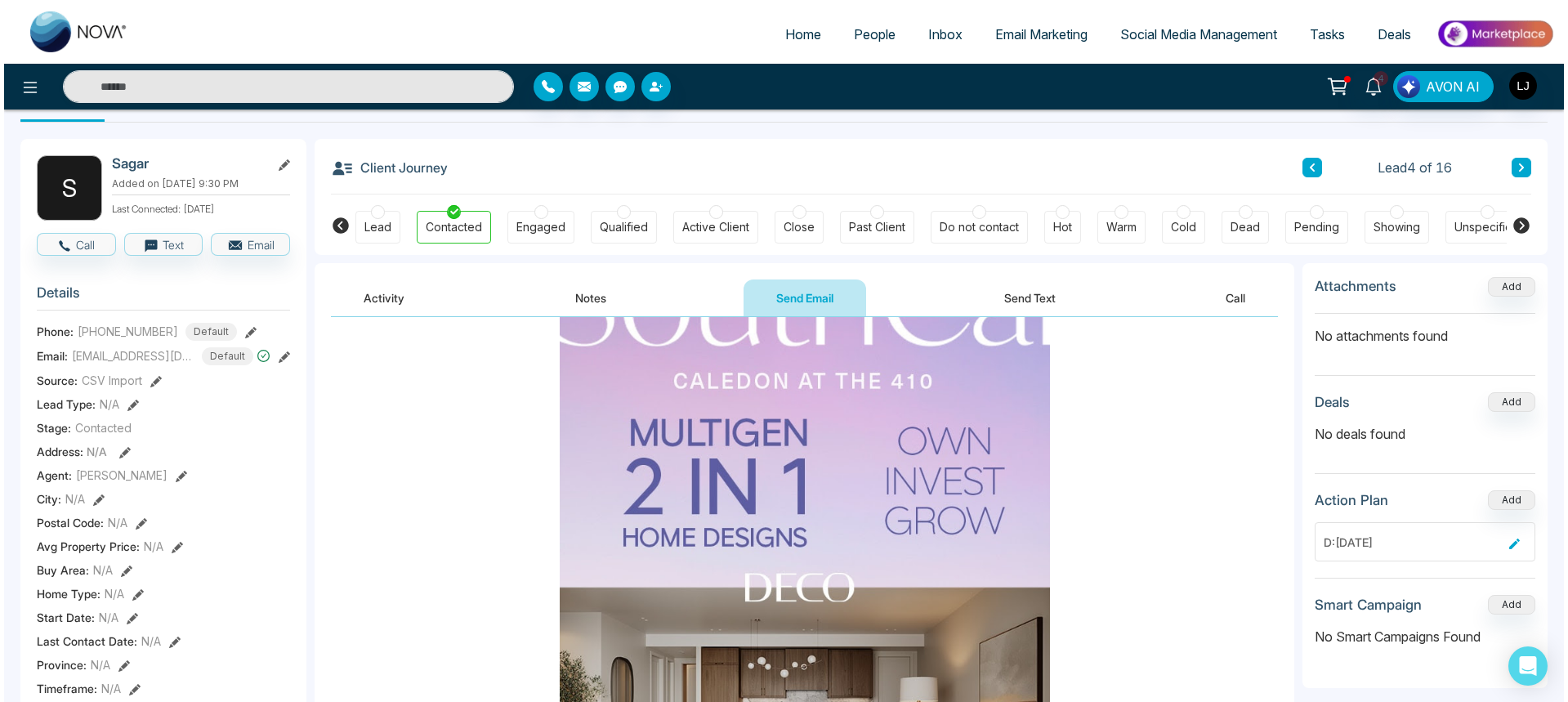
scroll to position [294, 0]
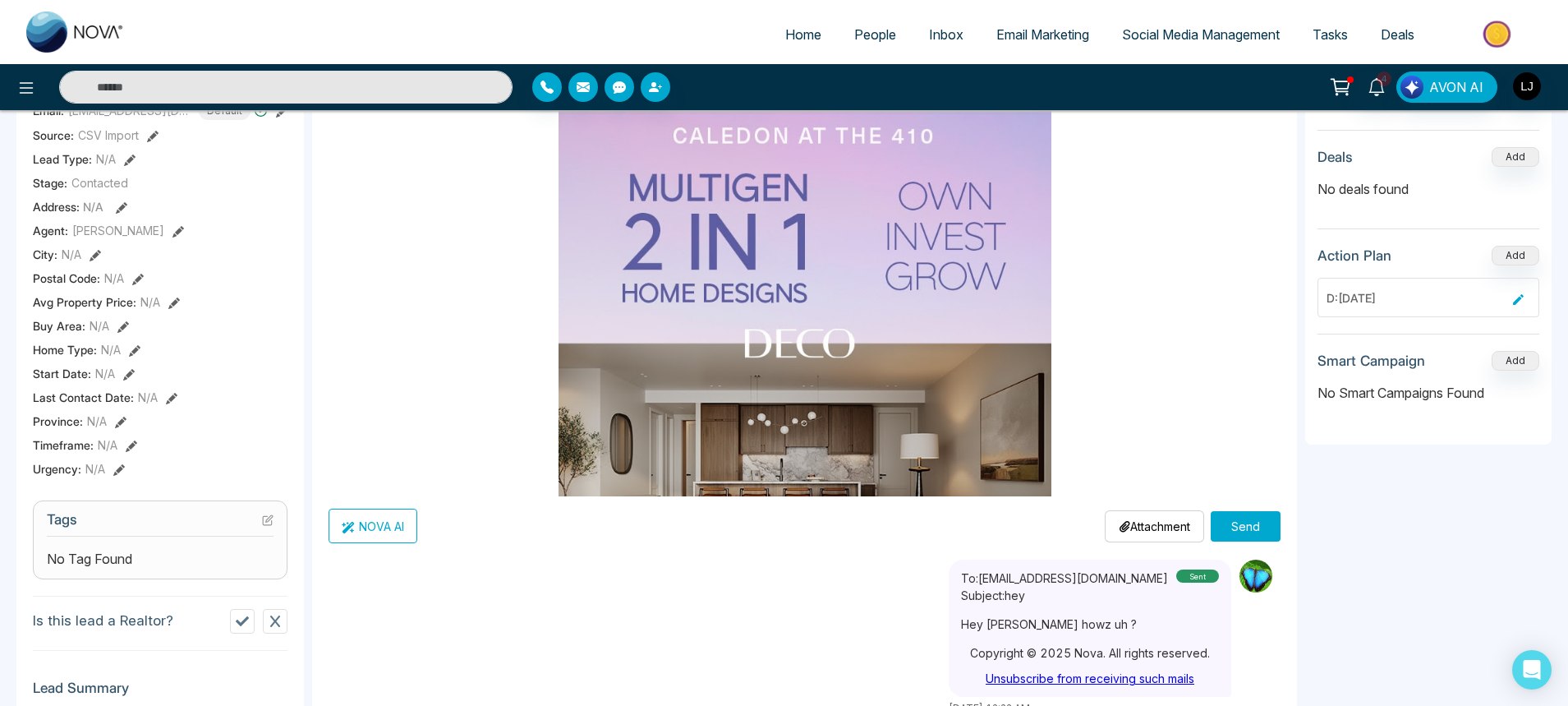
type input "**********"
click at [1260, 522] on button "Send" at bounding box center [1245, 527] width 69 height 31
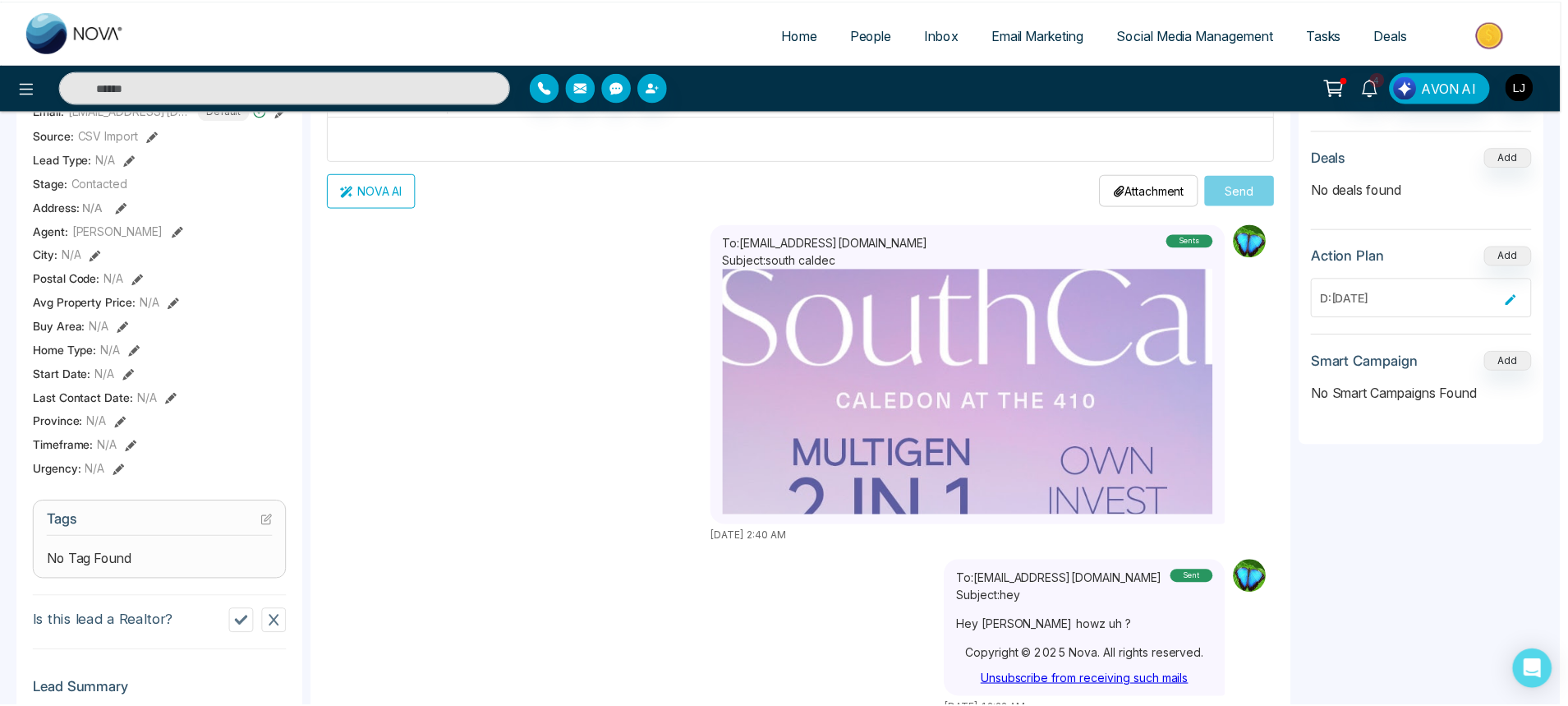
scroll to position [91, 0]
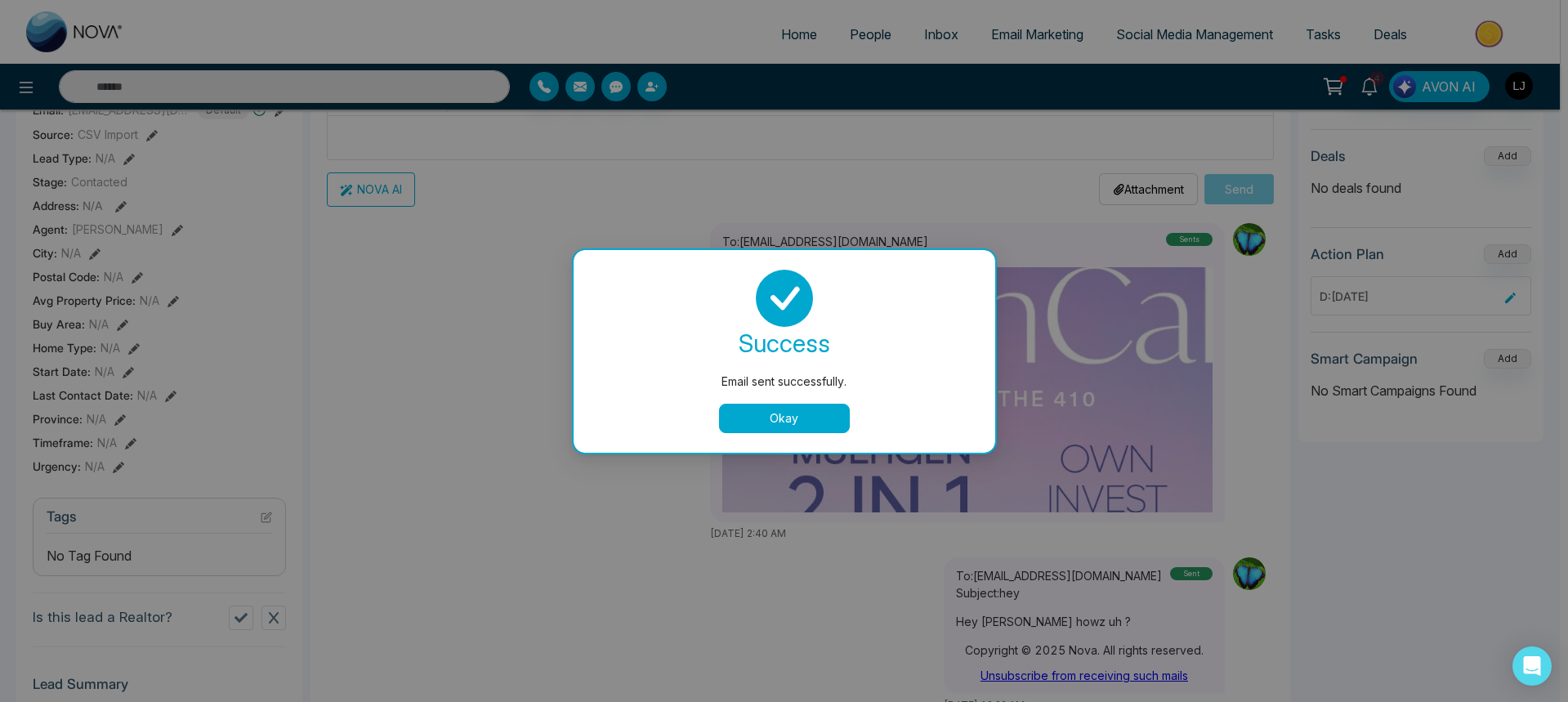
click at [782, 418] on button "Okay" at bounding box center [784, 418] width 131 height 30
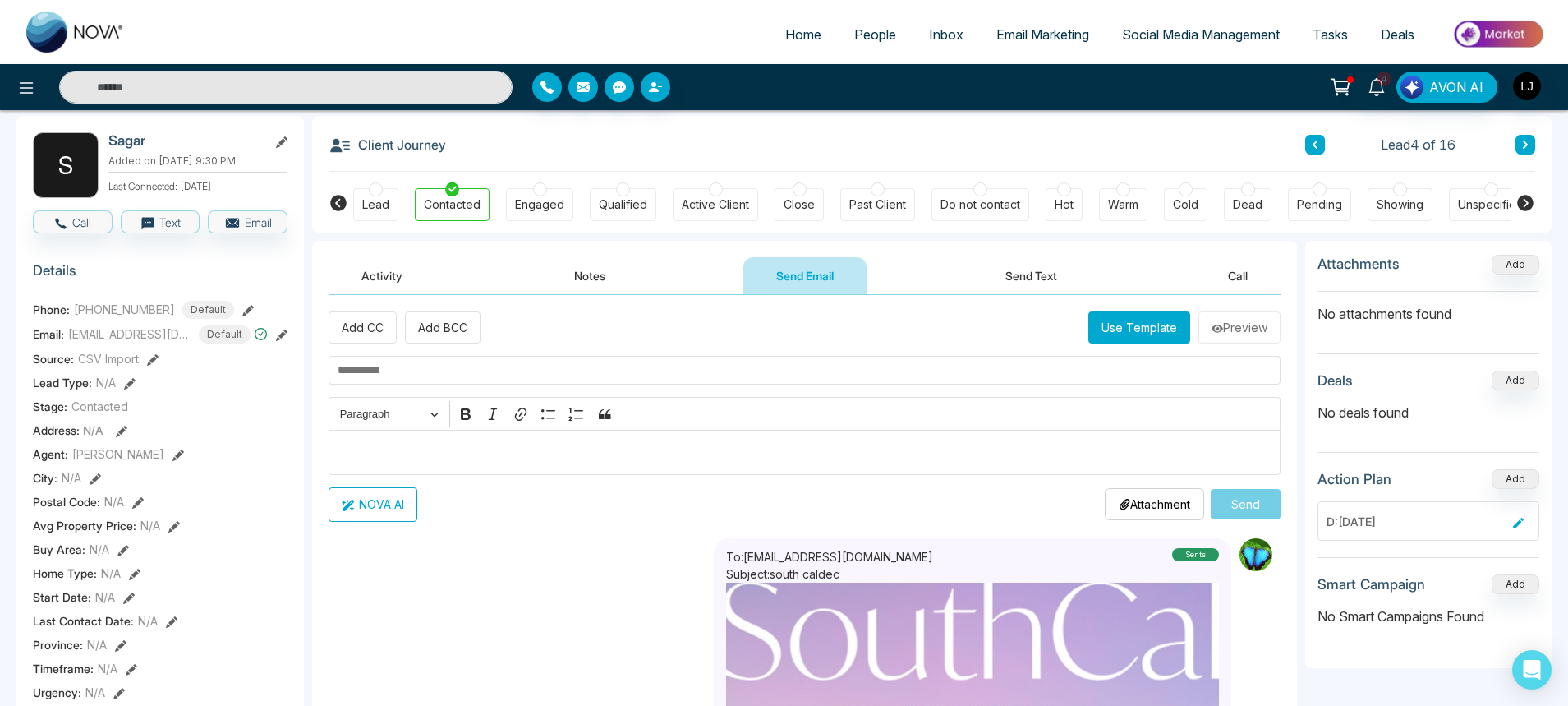
scroll to position [0, 0]
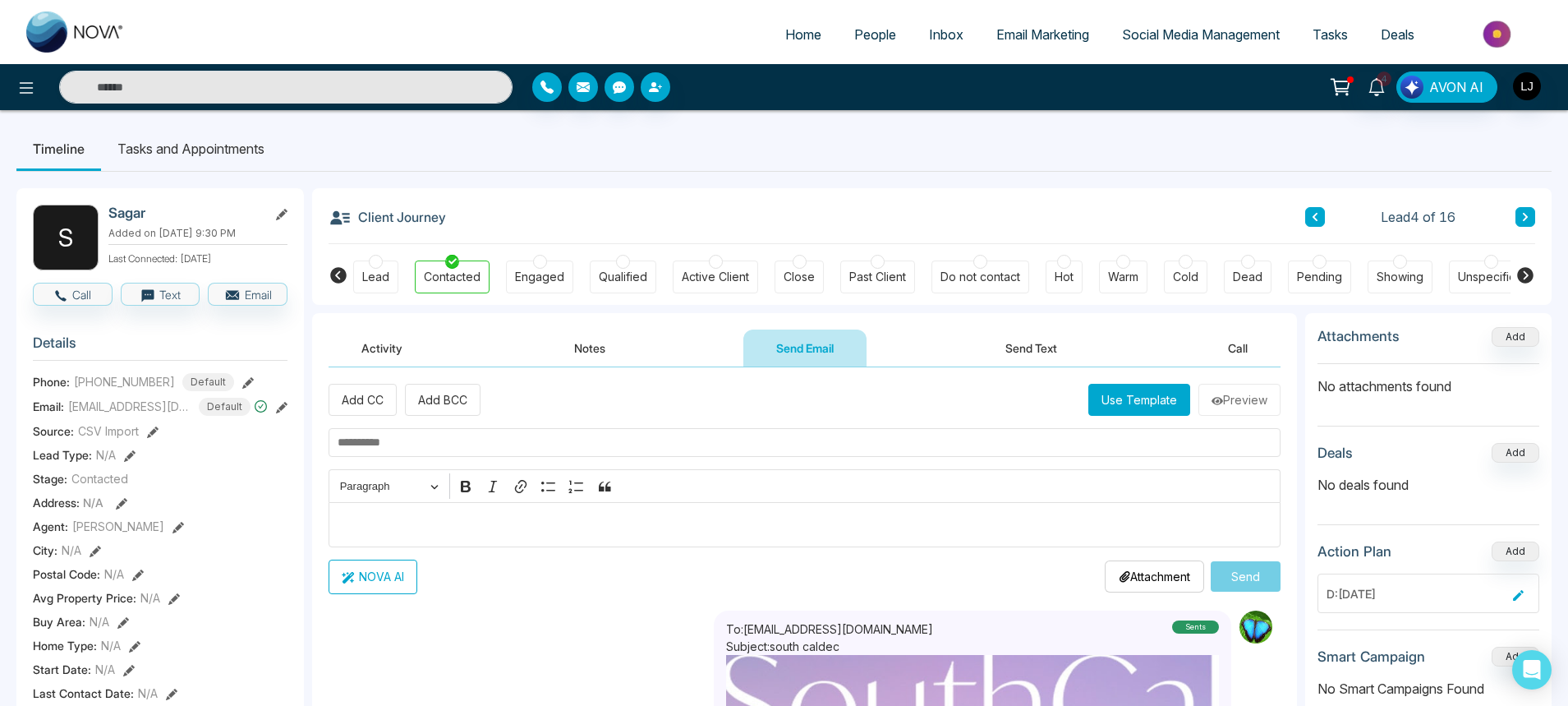
click at [786, 33] on span "Home" at bounding box center [802, 34] width 36 height 16
select select "*"
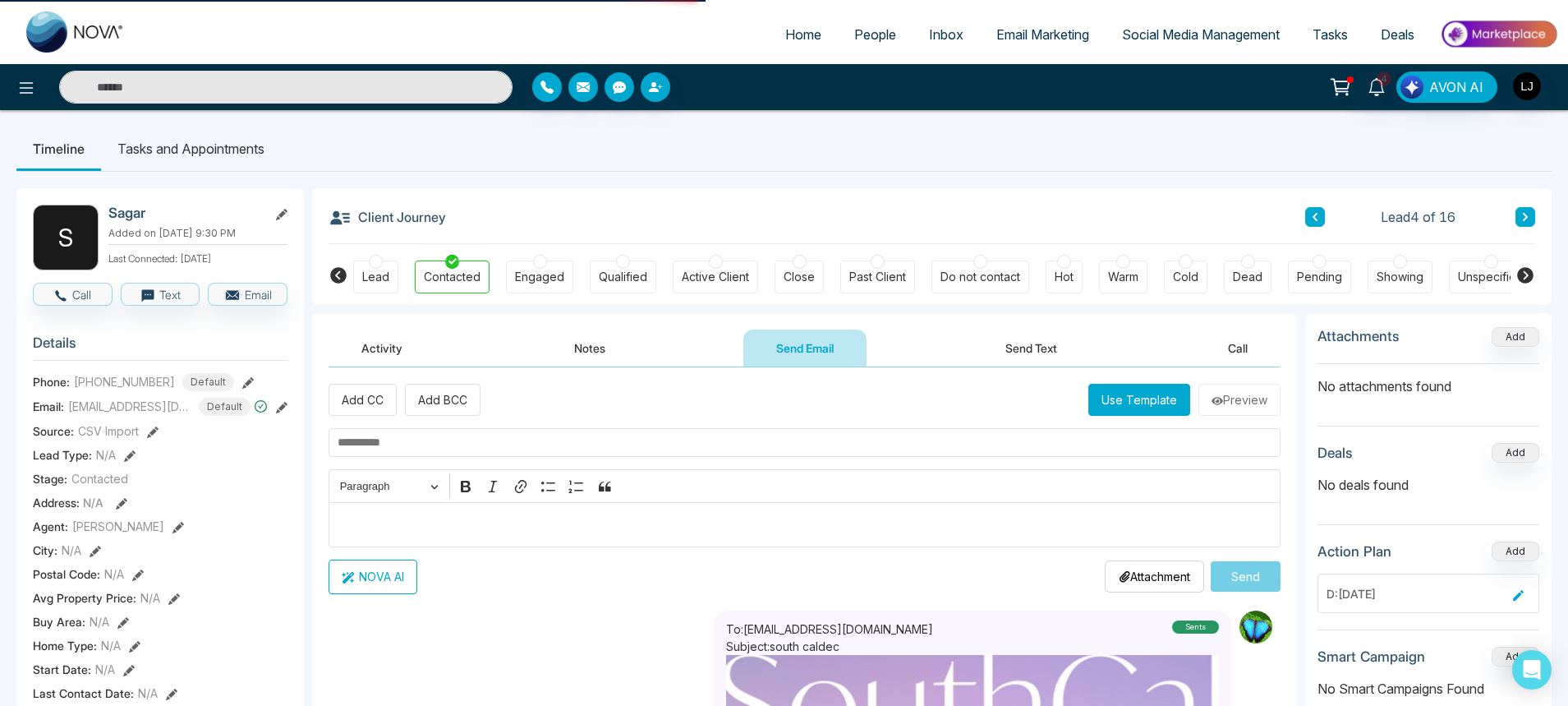
select select "*"
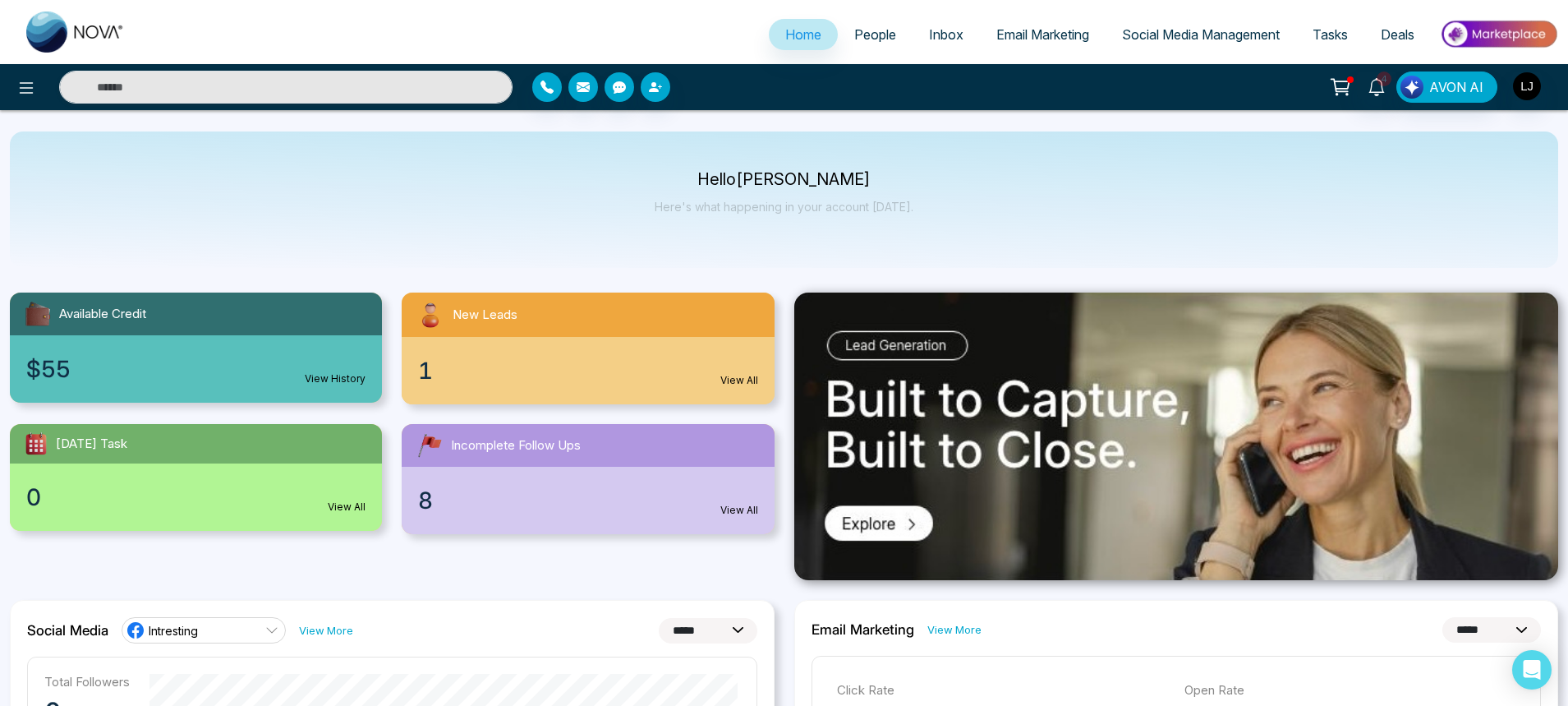
click at [736, 508] on link "View All" at bounding box center [739, 509] width 38 height 14
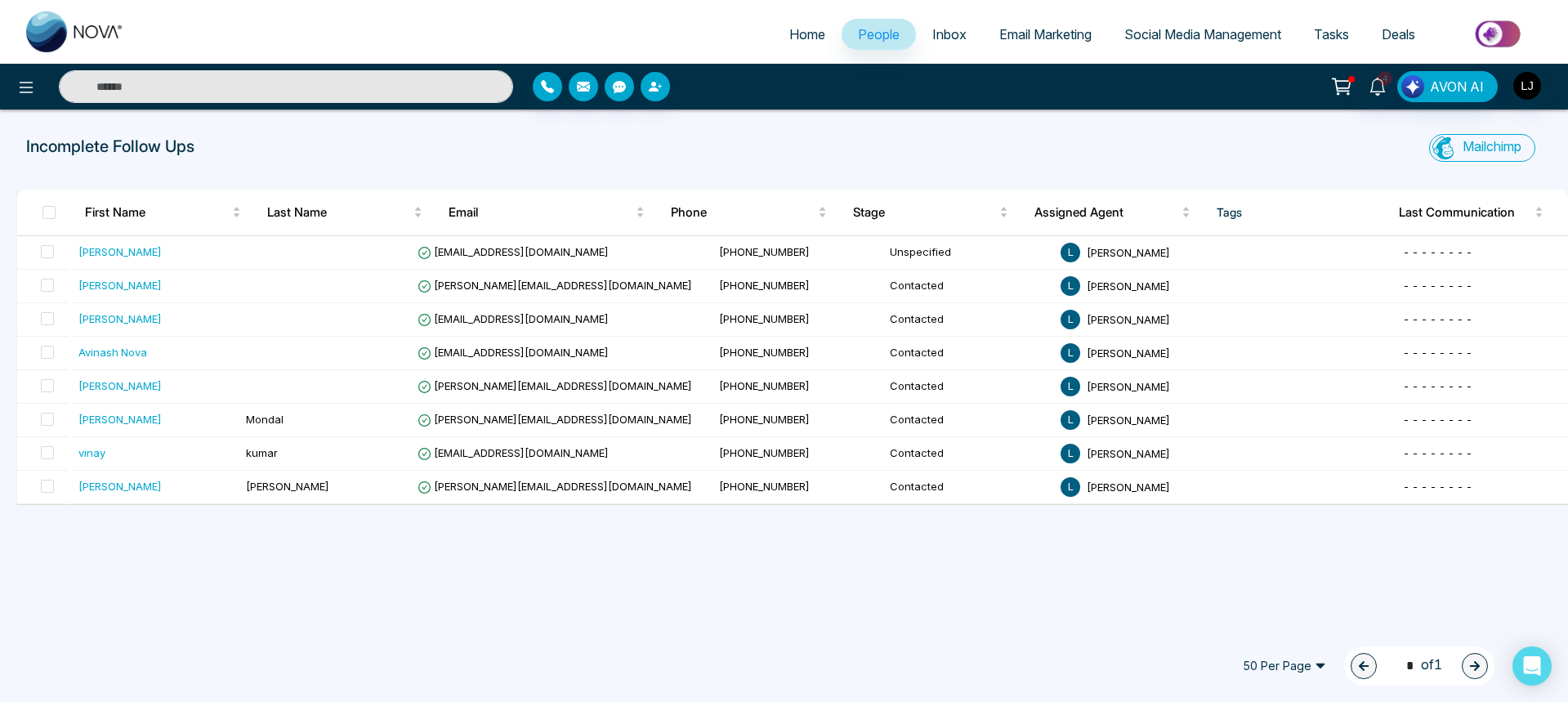
click at [773, 40] on link "Home" at bounding box center [808, 35] width 69 height 31
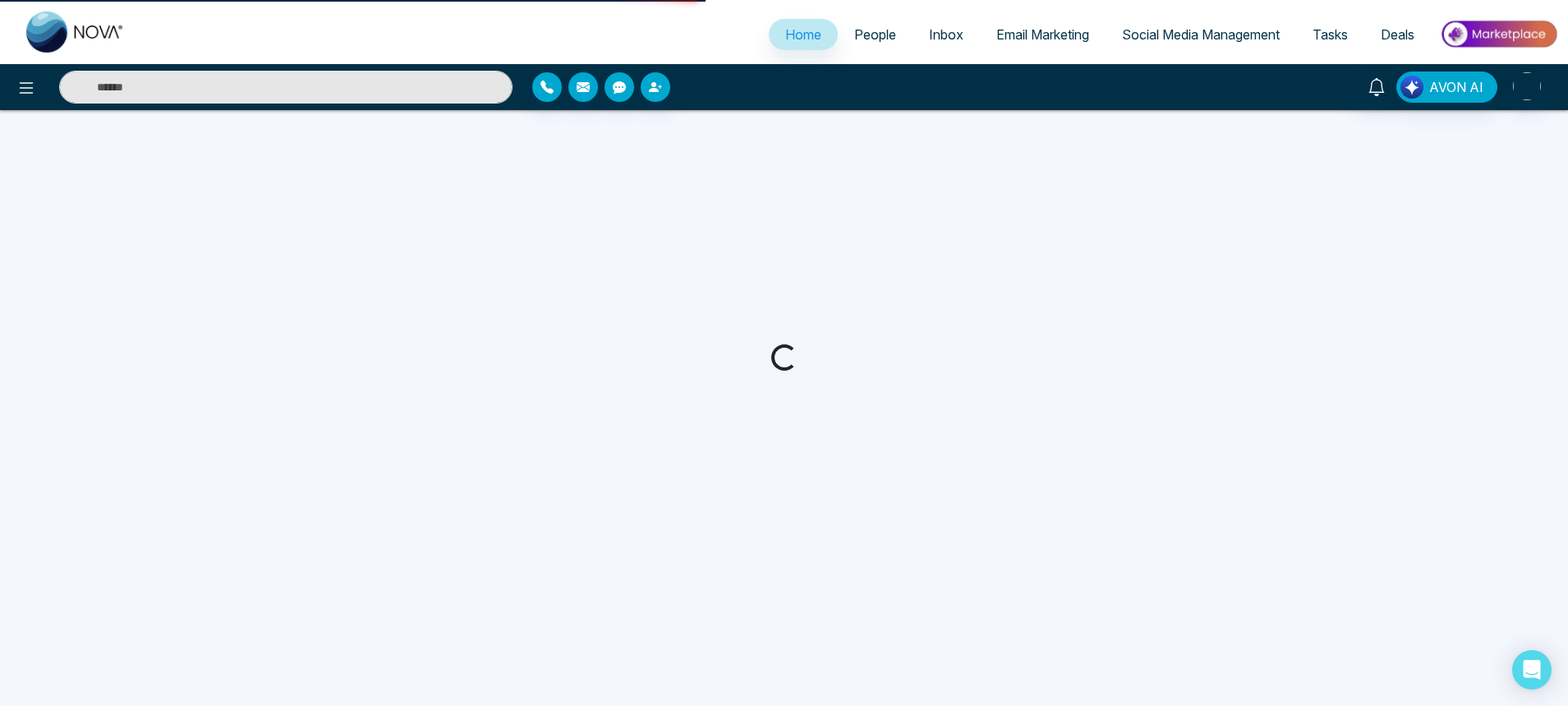
select select "*"
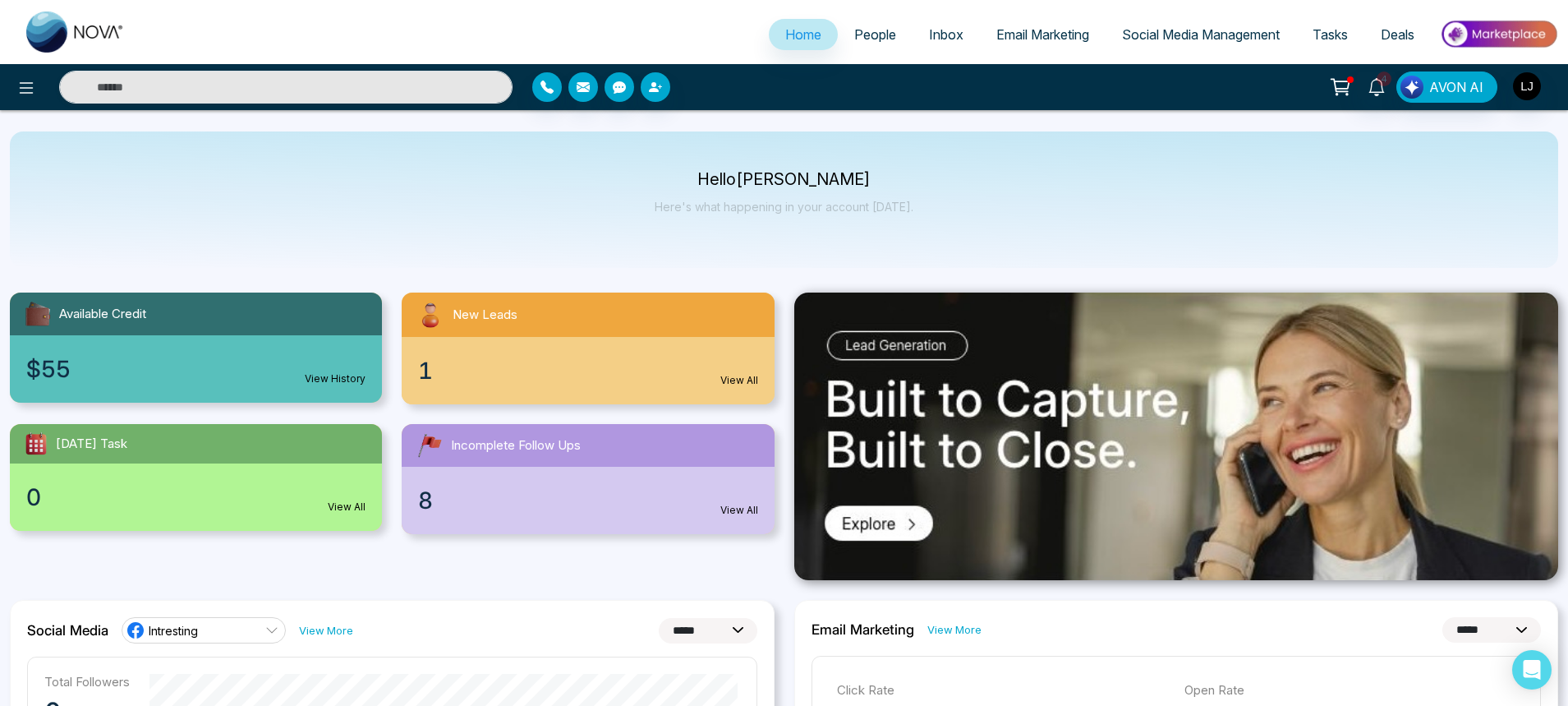
click at [982, 36] on link "Email Marketing" at bounding box center [1042, 35] width 125 height 31
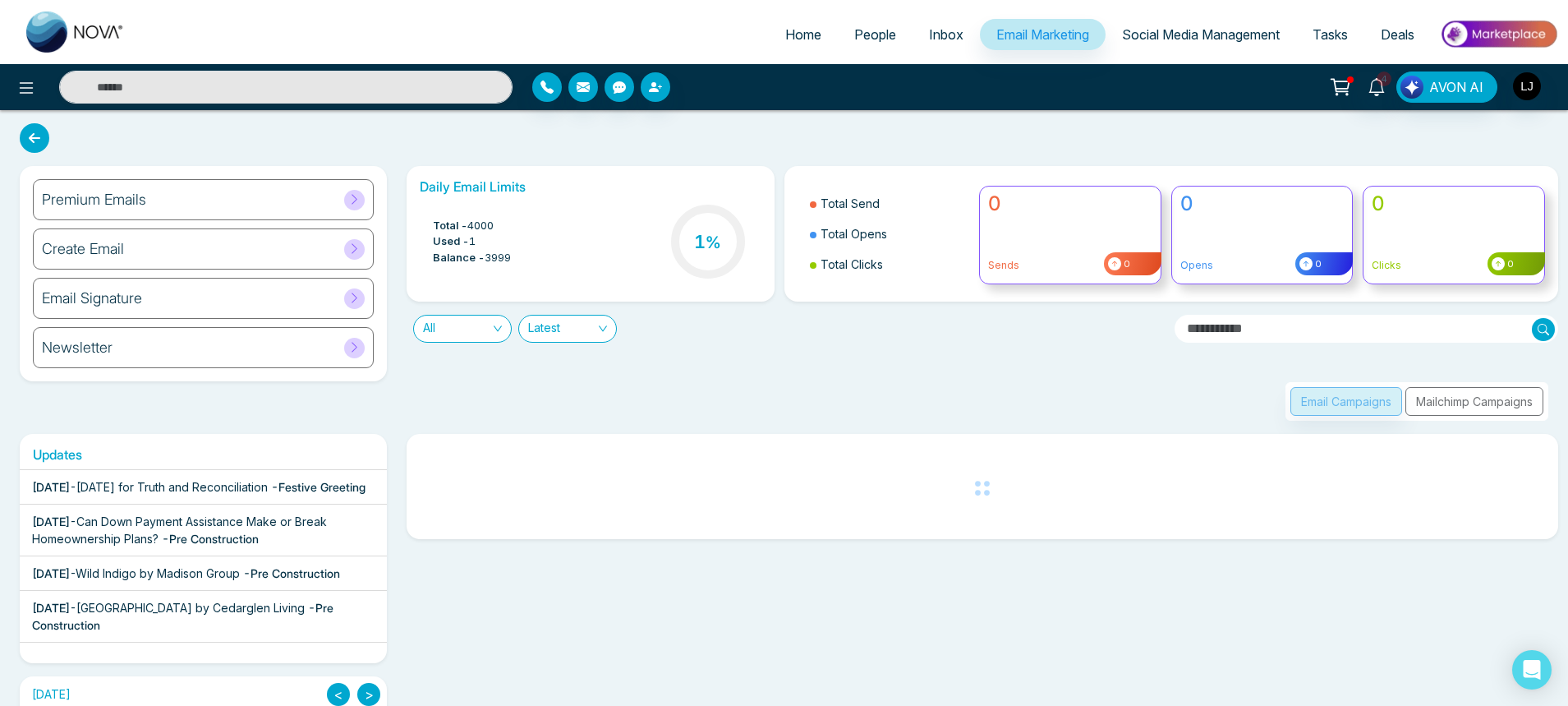
click at [855, 40] on span "People" at bounding box center [875, 34] width 41 height 16
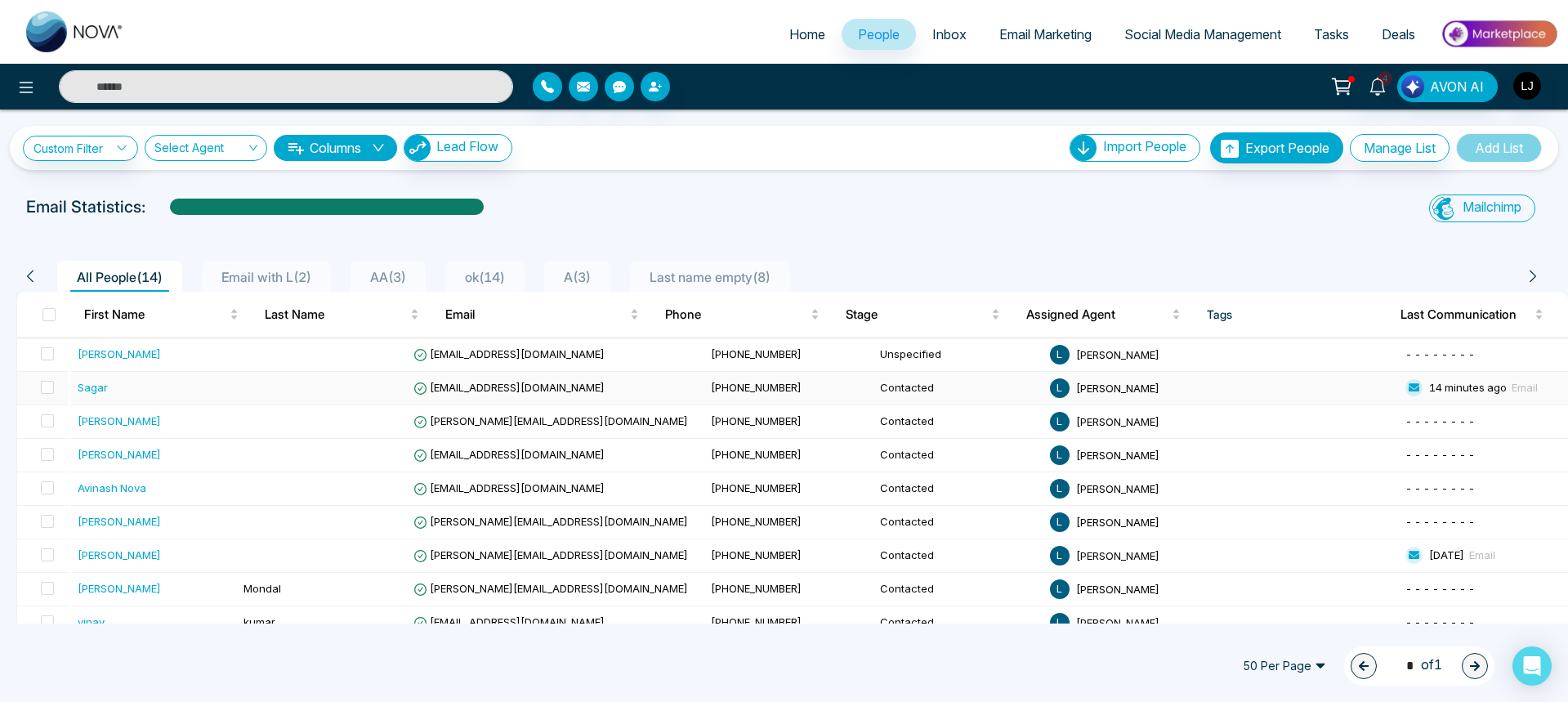
click at [80, 388] on div "Sagar" at bounding box center [93, 386] width 31 height 16
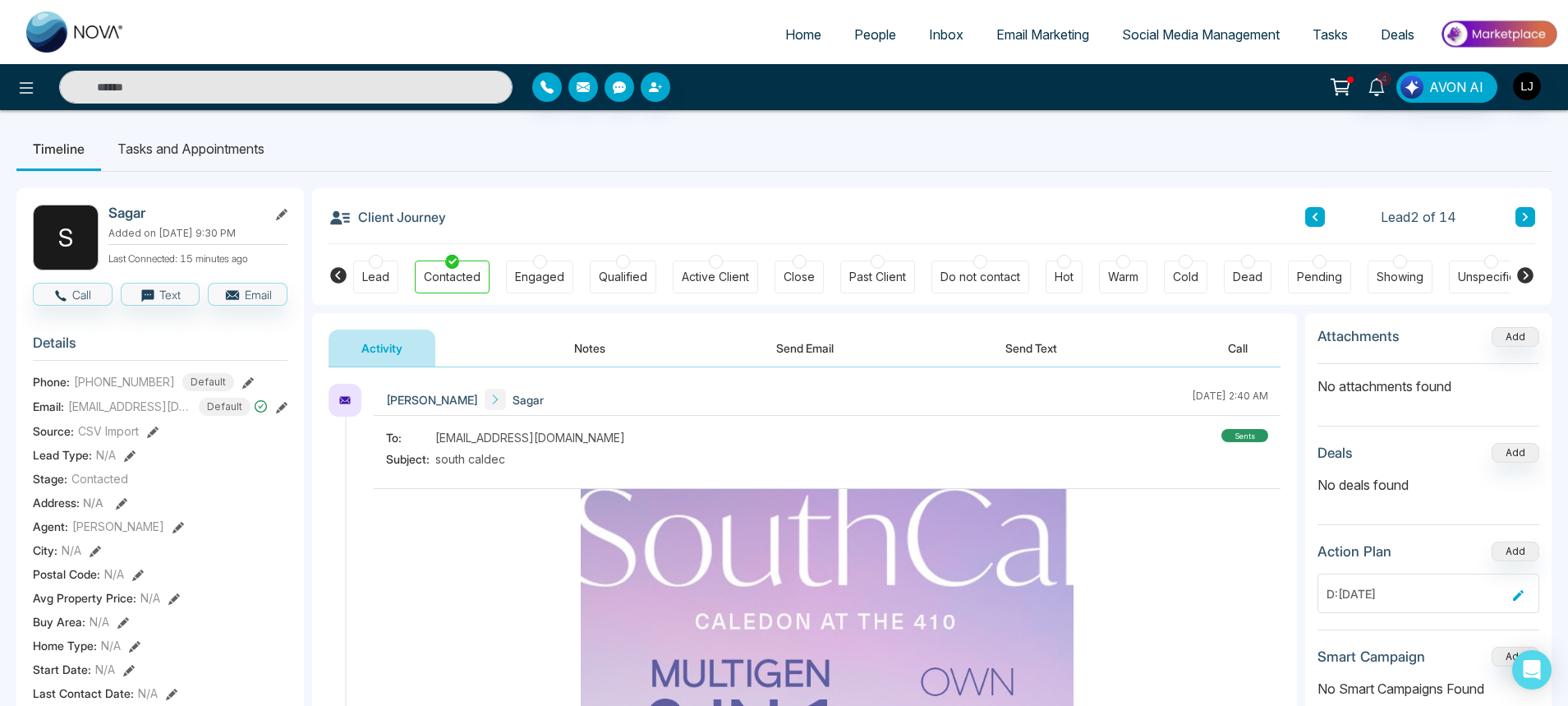
click at [791, 351] on button "Send Email" at bounding box center [805, 348] width 123 height 37
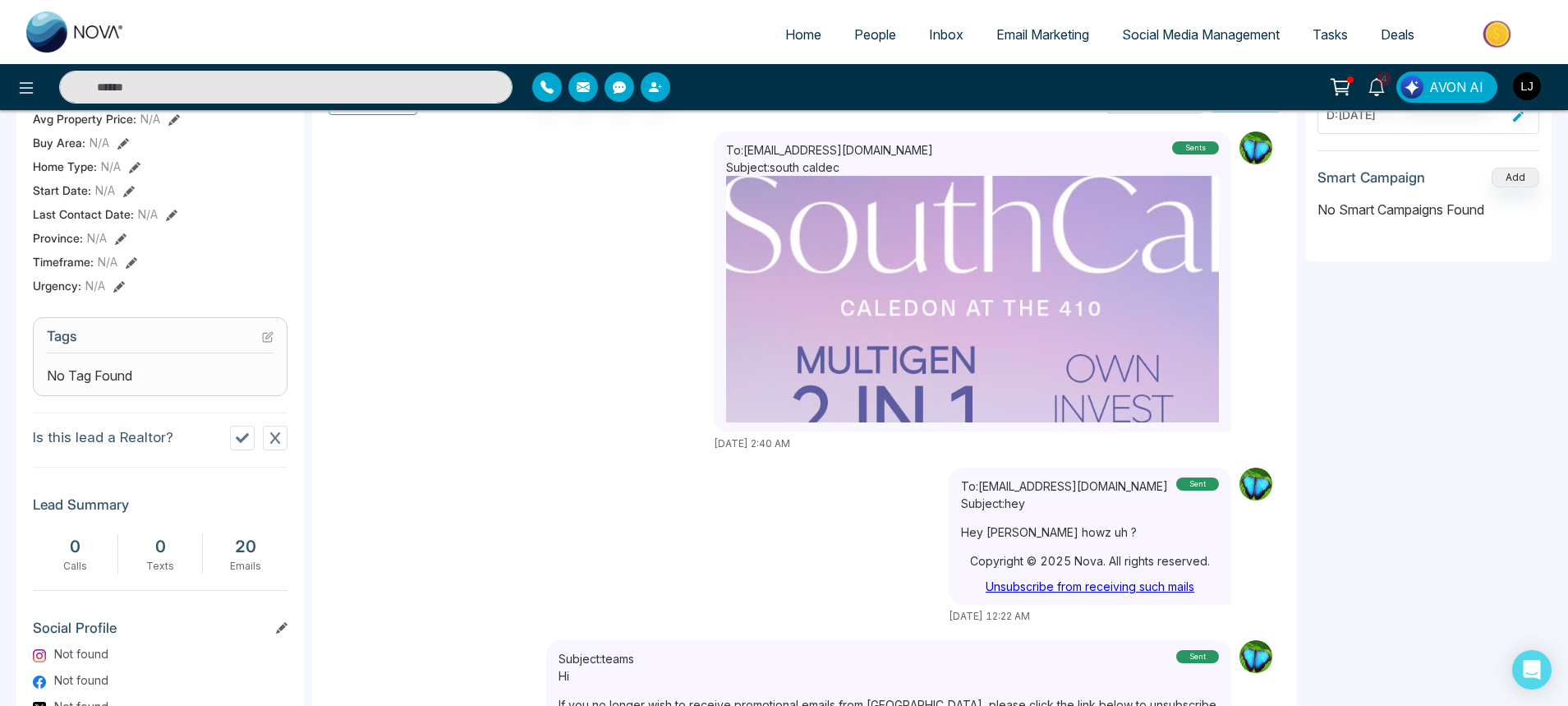
scroll to position [373, 0]
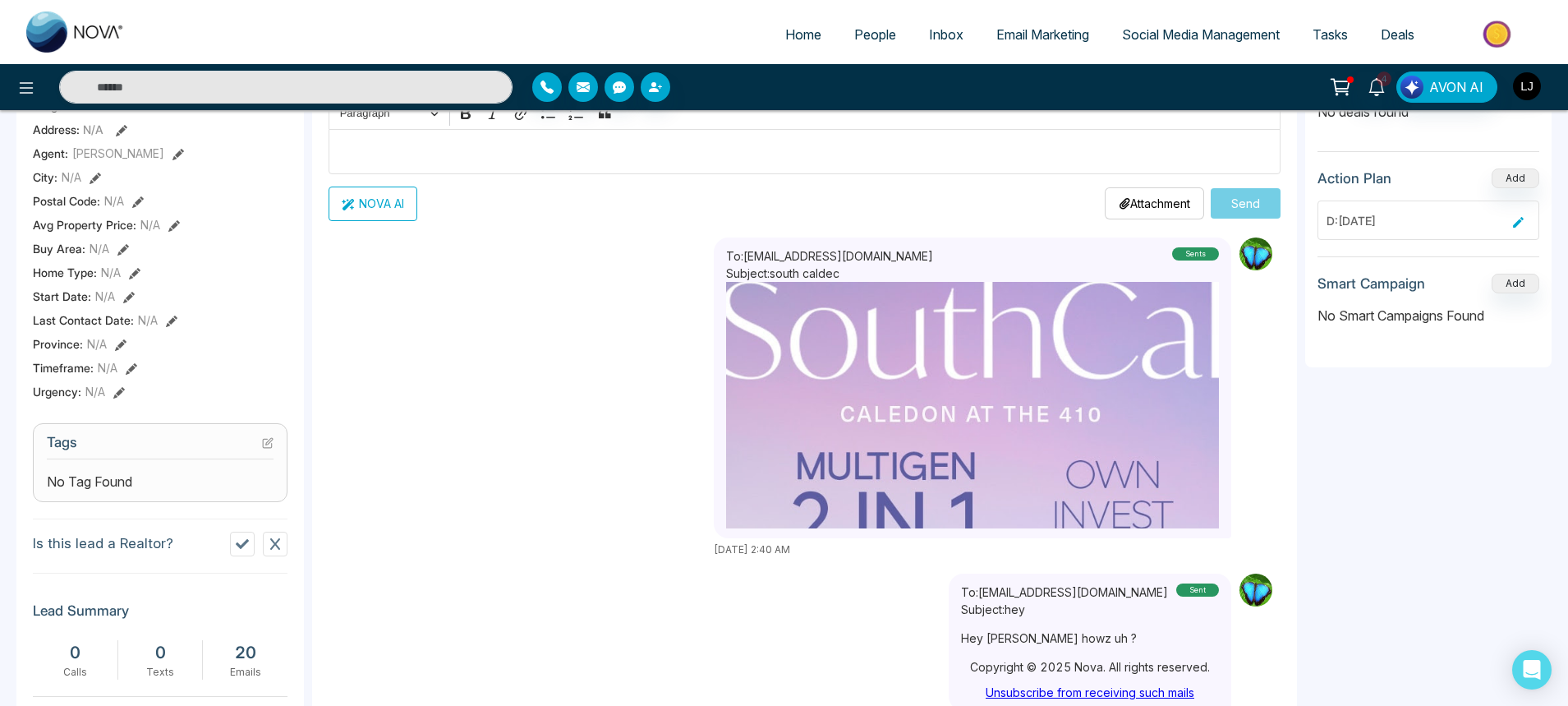
click at [1538, 81] on img "button" at bounding box center [1527, 86] width 28 height 28
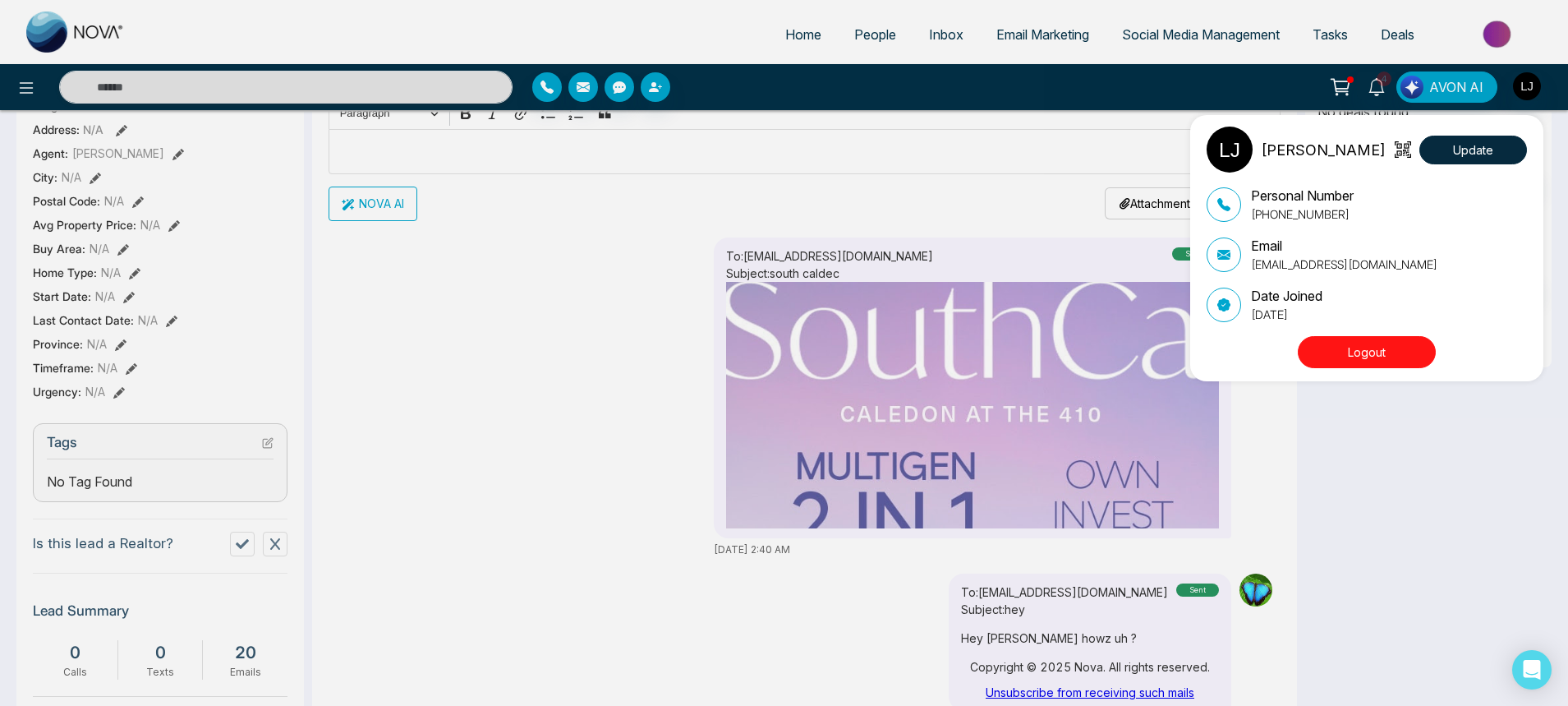
click at [1365, 356] on button "Logout" at bounding box center [1366, 351] width 138 height 32
